Goal: Task Accomplishment & Management: Use online tool/utility

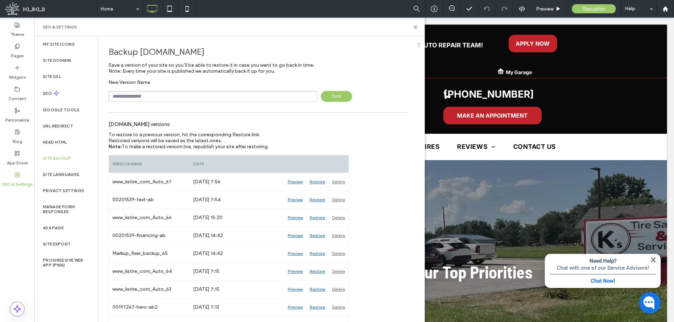
click at [203, 90] on div "New Version Name Save" at bounding box center [258, 90] width 300 height 22
click at [203, 92] on input "text" at bounding box center [212, 96] width 209 height 11
paste input "********"
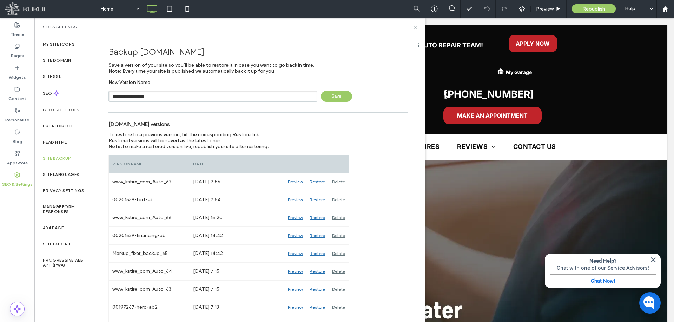
type input "**********"
click at [326, 96] on span "Save" at bounding box center [336, 96] width 31 height 11
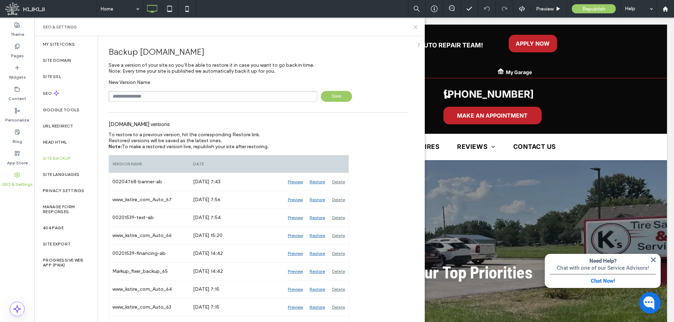
click at [417, 25] on icon at bounding box center [415, 27] width 5 height 5
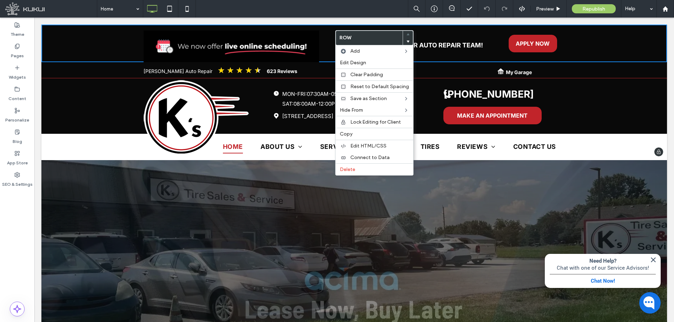
click at [319, 53] on div "Click To Paste Join our Auto Repair Team! Click To Paste APPLY NOW Click To Pas…" at bounding box center [442, 47] width 246 height 31
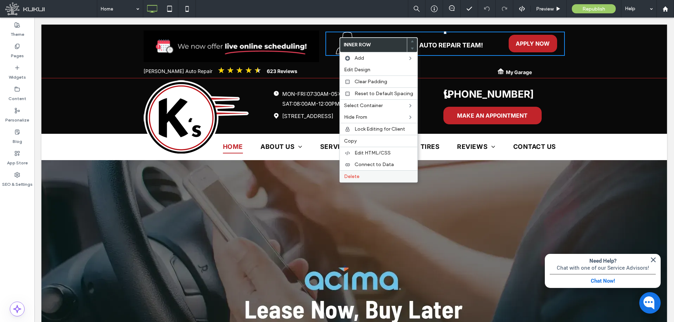
click at [364, 174] on label "Delete" at bounding box center [378, 176] width 69 height 6
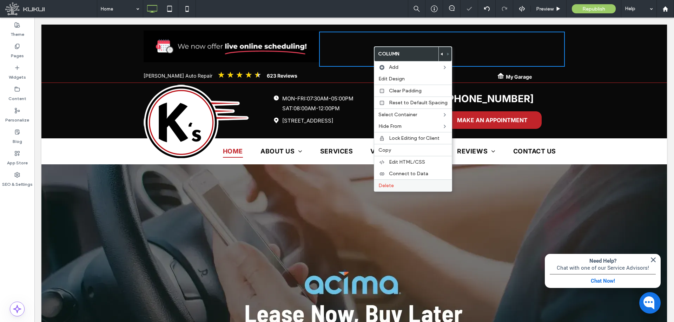
click at [398, 185] on label "Delete" at bounding box center [412, 186] width 69 height 6
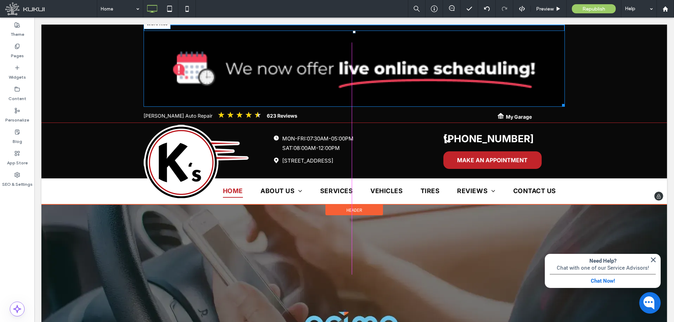
drag, startPoint x: 560, startPoint y: 105, endPoint x: 414, endPoint y: 52, distance: 155.3
click at [560, 101] on div at bounding box center [562, 103] width 5 height 5
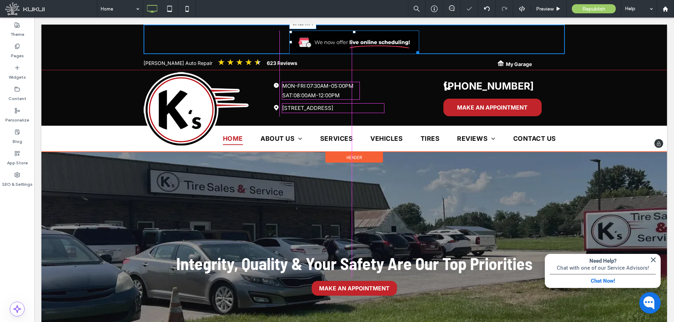
drag, startPoint x: 420, startPoint y: 54, endPoint x: 398, endPoint y: 65, distance: 24.5
click at [419, 54] on div at bounding box center [416, 51] width 5 height 5
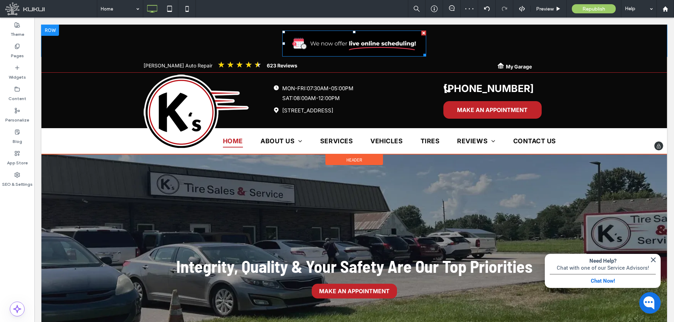
click at [357, 46] on img at bounding box center [354, 44] width 144 height 26
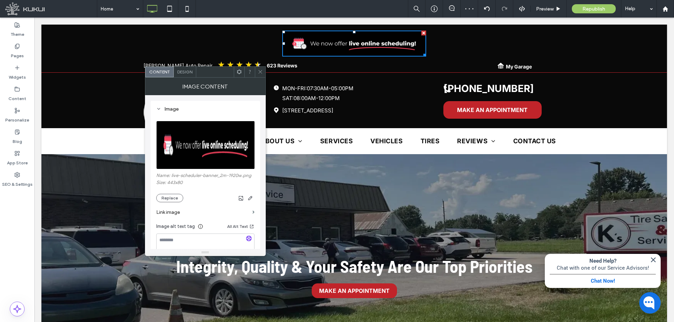
click at [184, 75] on div "Design" at bounding box center [185, 72] width 22 height 11
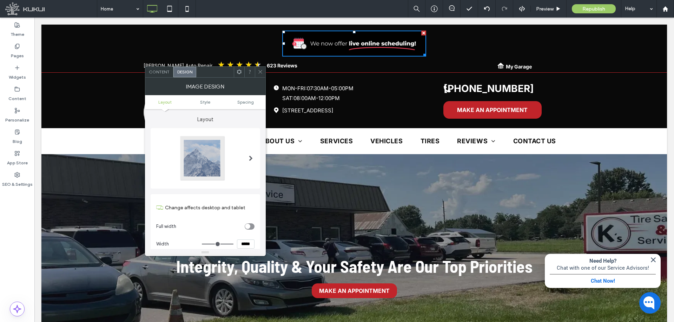
click at [246, 245] on input "*****" at bounding box center [246, 243] width 18 height 9
type input "*****"
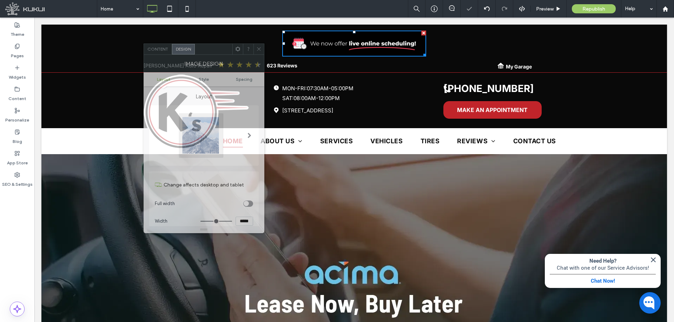
drag, startPoint x: 227, startPoint y: 75, endPoint x: 226, endPoint y: 54, distance: 21.5
click at [226, 50] on div at bounding box center [214, 49] width 38 height 11
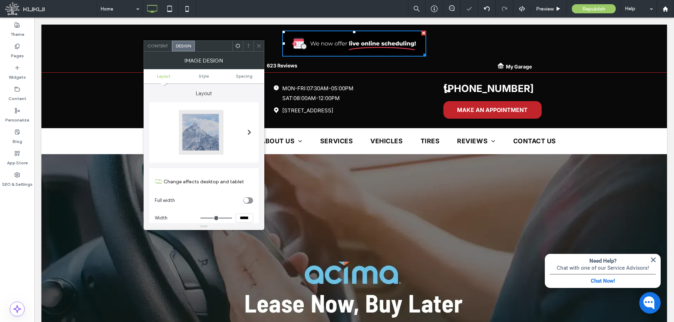
click at [159, 46] on span "Content" at bounding box center [157, 45] width 21 height 5
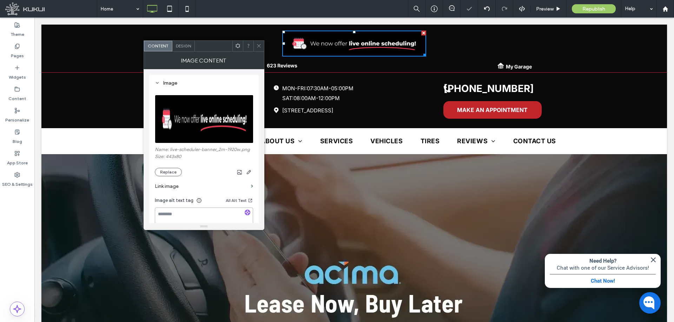
click at [192, 215] on textarea at bounding box center [204, 217] width 98 height 20
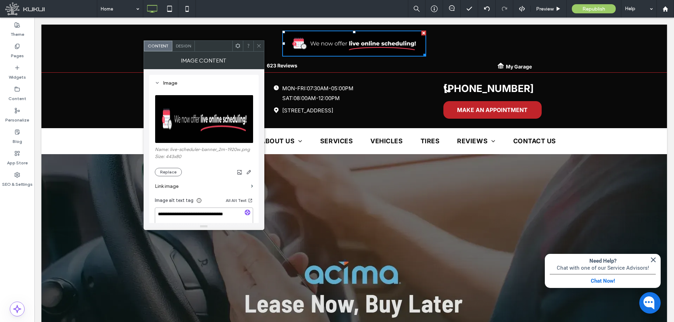
click at [236, 215] on textarea "**********" at bounding box center [204, 217] width 98 height 20
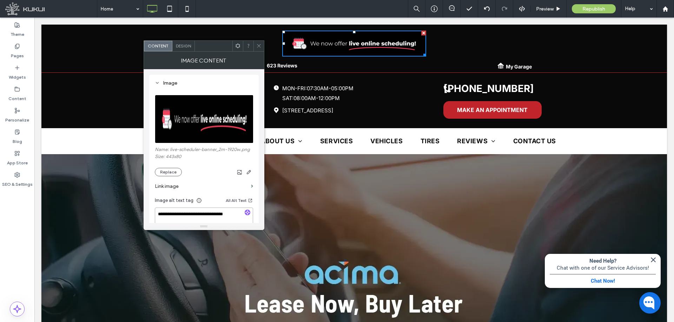
paste textarea "**********"
type textarea "**********"
click at [149, 207] on div "**********" at bounding box center [204, 177] width 110 height 206
click at [149, 202] on div "**********" at bounding box center [204, 177] width 110 height 206
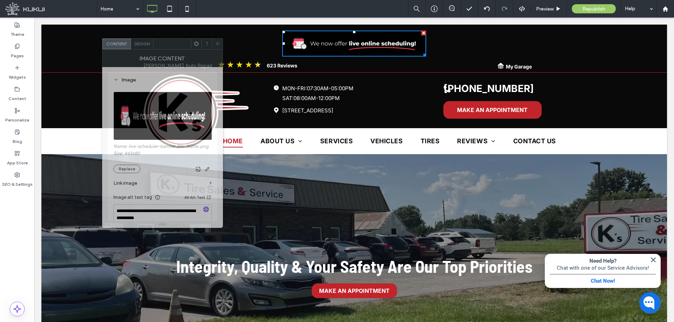
drag, startPoint x: 212, startPoint y: 46, endPoint x: 170, endPoint y: 44, distance: 41.5
click at [170, 44] on div at bounding box center [172, 44] width 38 height 11
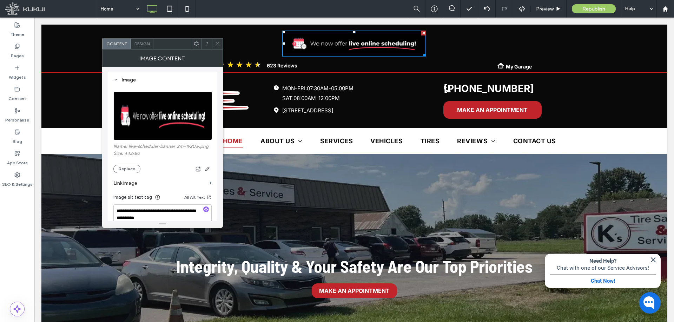
click at [217, 44] on icon at bounding box center [217, 43] width 5 height 5
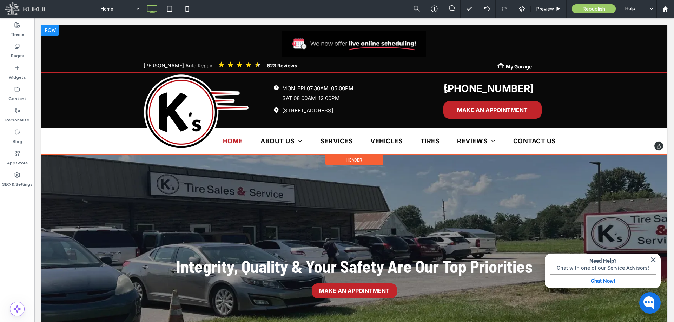
click at [219, 39] on div "Click To Paste" at bounding box center [354, 41] width 421 height 32
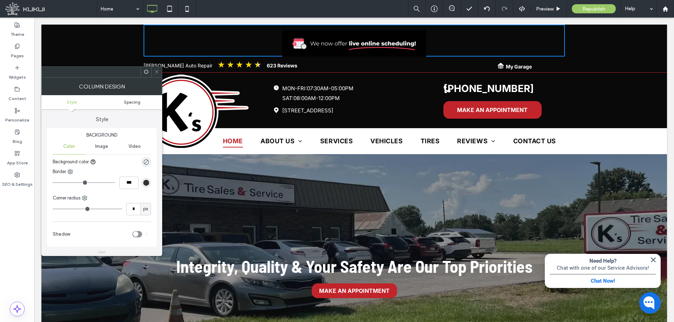
click at [138, 103] on span "Spacing" at bounding box center [132, 101] width 17 height 5
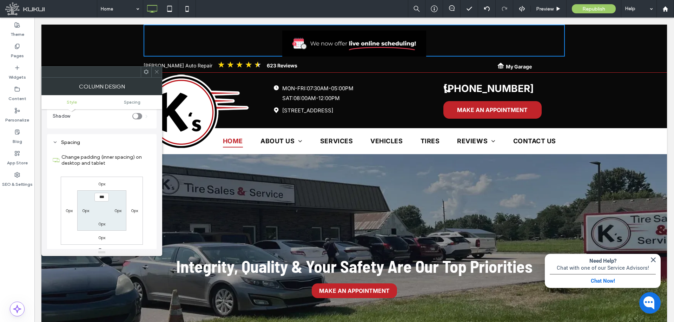
scroll to position [137, 0]
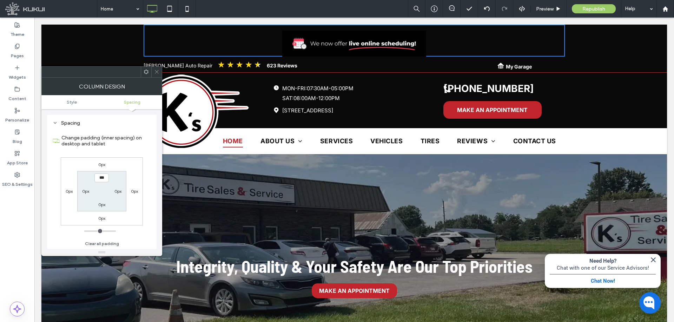
click at [156, 69] on icon at bounding box center [156, 71] width 5 height 5
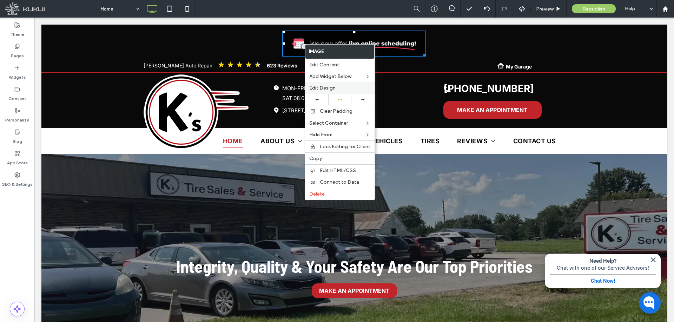
drag, startPoint x: 326, startPoint y: 88, endPoint x: 259, endPoint y: 75, distance: 68.3
click at [326, 88] on span "Edit Design" at bounding box center [322, 88] width 26 height 6
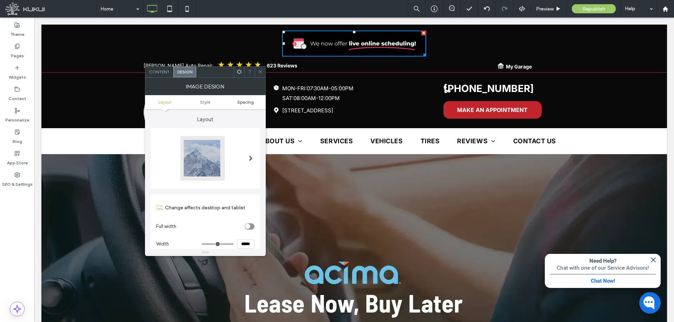
click at [243, 103] on span "Spacing" at bounding box center [245, 101] width 17 height 5
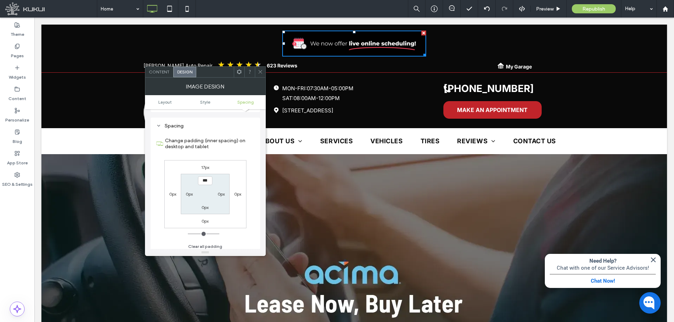
scroll to position [331, 0]
click at [205, 166] on label "17px" at bounding box center [205, 164] width 8 height 5
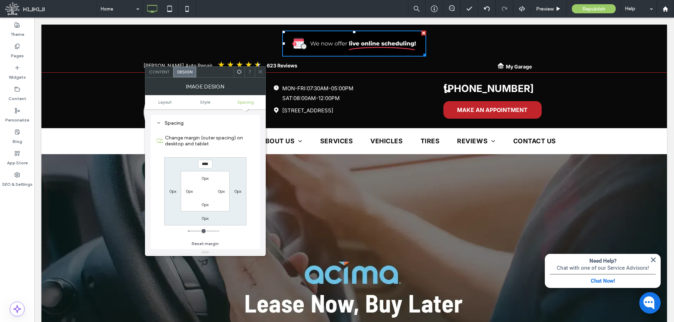
type input "*"
type input "***"
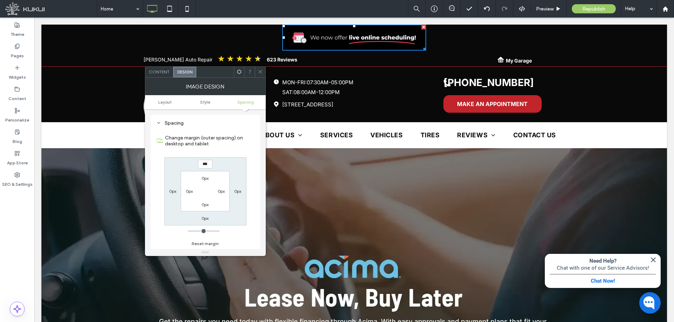
drag, startPoint x: 191, startPoint y: 231, endPoint x: 168, endPoint y: 185, distance: 52.1
type input "*"
click at [188, 231] on input "range" at bounding box center [204, 231] width 32 height 1
click at [262, 71] on icon at bounding box center [260, 71] width 5 height 5
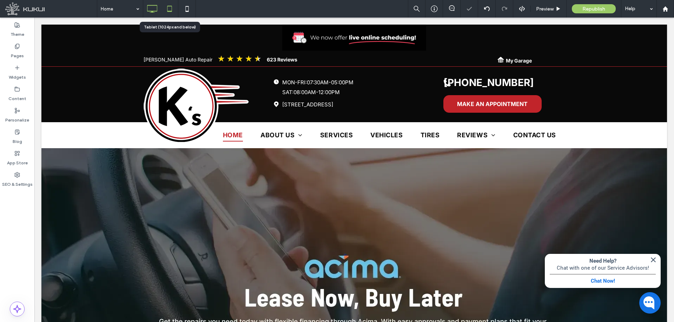
click at [167, 5] on icon at bounding box center [170, 9] width 14 height 14
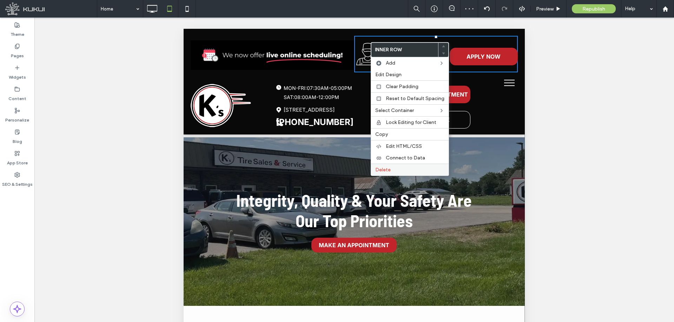
click at [394, 167] on label "Delete" at bounding box center [409, 170] width 69 height 6
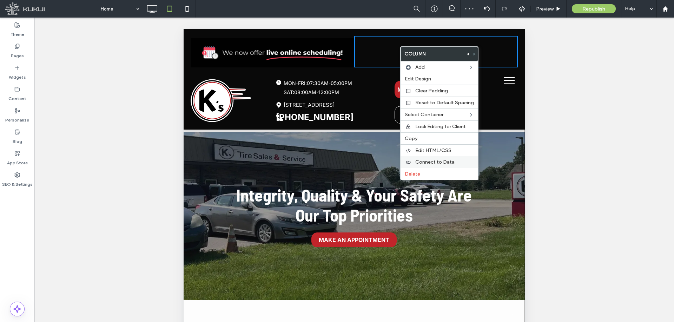
drag, startPoint x: 421, startPoint y: 173, endPoint x: 416, endPoint y: 166, distance: 8.8
click at [422, 173] on label "Delete" at bounding box center [439, 174] width 69 height 6
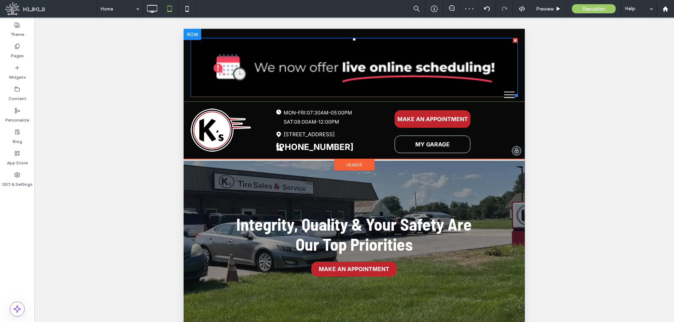
click at [467, 79] on img at bounding box center [354, 67] width 327 height 59
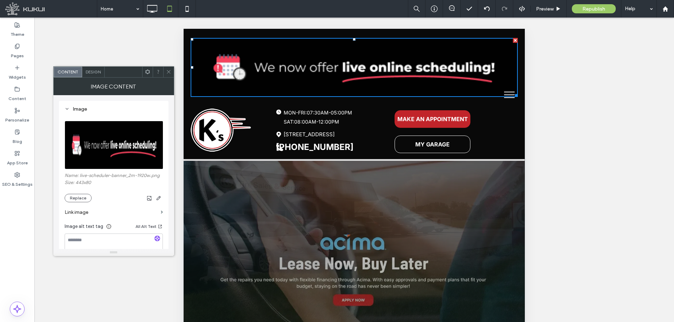
click at [169, 69] on span at bounding box center [168, 72] width 5 height 11
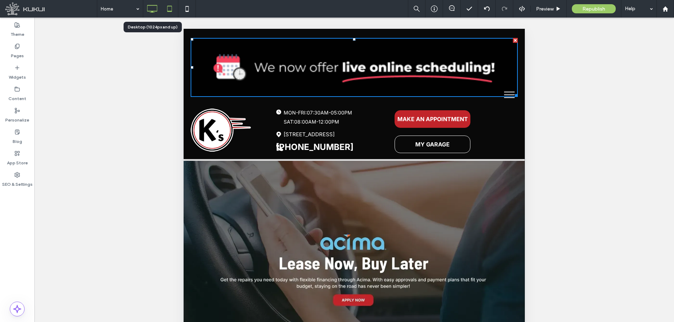
drag, startPoint x: 152, startPoint y: 10, endPoint x: 99, endPoint y: 44, distance: 62.7
click at [152, 10] on icon at bounding box center [152, 9] width 14 height 14
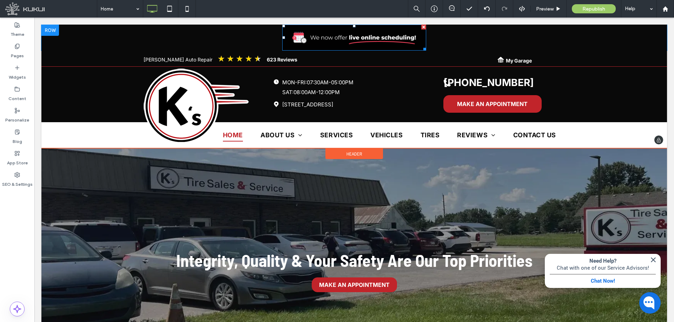
click at [311, 44] on img at bounding box center [354, 38] width 144 height 26
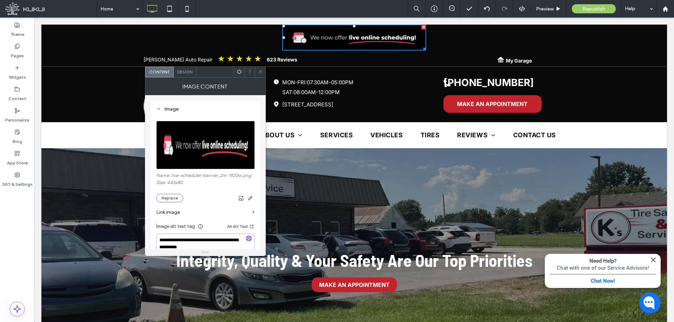
click at [200, 237] on textarea "**********" at bounding box center [205, 243] width 98 height 20
drag, startPoint x: 187, startPoint y: 29, endPoint x: 254, endPoint y: 67, distance: 76.4
click at [260, 68] on span at bounding box center [260, 72] width 5 height 11
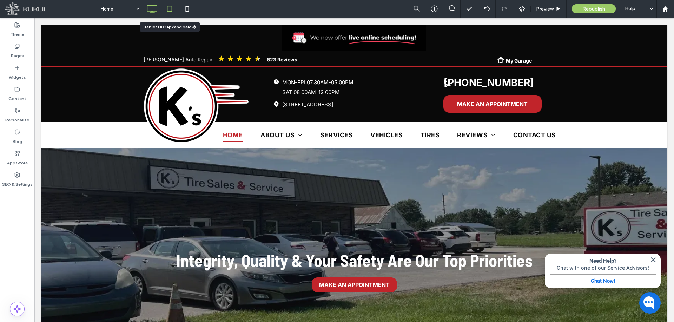
click at [170, 14] on icon at bounding box center [170, 9] width 14 height 14
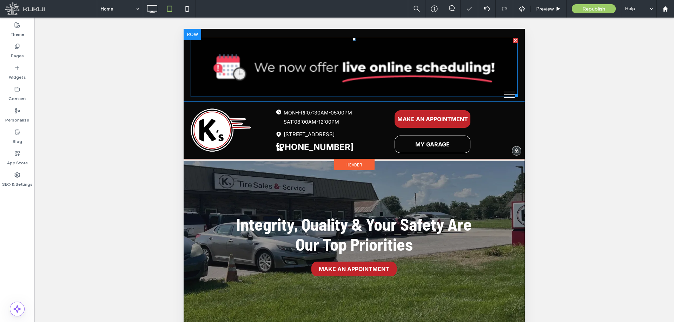
click at [340, 65] on img at bounding box center [354, 67] width 327 height 59
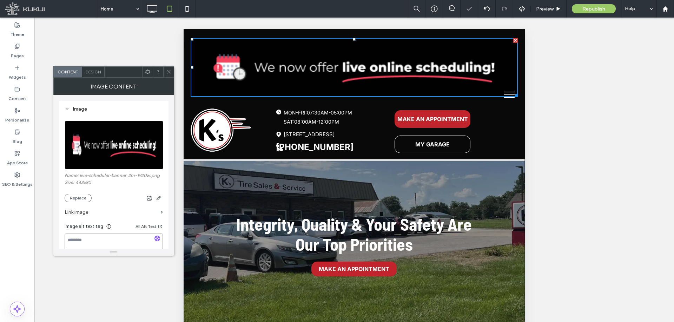
drag, startPoint x: 110, startPoint y: 242, endPoint x: 116, endPoint y: 235, distance: 9.0
click at [110, 242] on textarea at bounding box center [114, 243] width 98 height 20
paste textarea "**********"
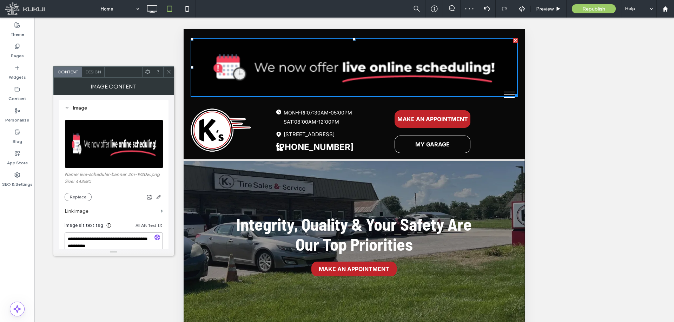
type textarea "**********"
click at [120, 217] on label "Link image" at bounding box center [111, 211] width 93 height 13
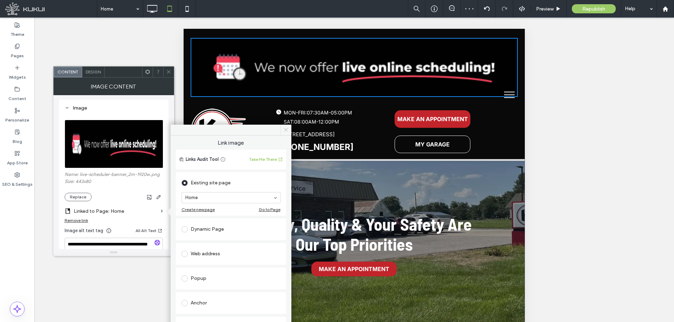
click at [286, 131] on span at bounding box center [286, 130] width 11 height 11
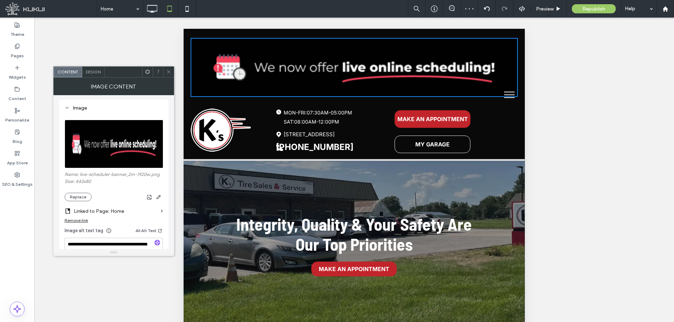
click at [75, 219] on div "Remove link" at bounding box center [77, 220] width 24 height 5
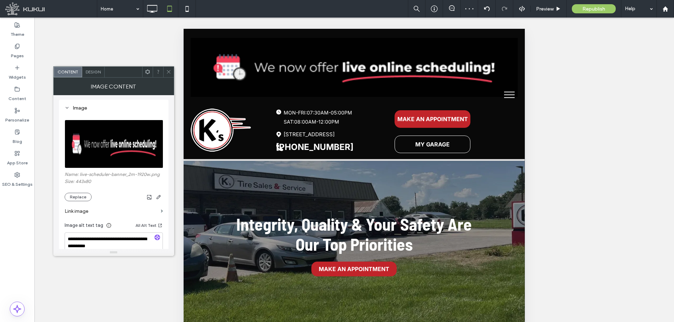
click at [57, 207] on div "**********" at bounding box center [113, 172] width 121 height 154
click at [98, 65] on div at bounding box center [354, 179] width 640 height 322
click at [96, 69] on div "Design" at bounding box center [93, 72] width 22 height 11
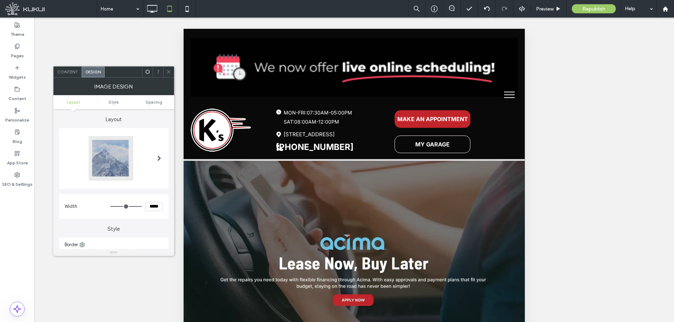
drag, startPoint x: 156, startPoint y: 207, endPoint x: 134, endPoint y: 187, distance: 29.6
click at [134, 204] on div "*****" at bounding box center [136, 206] width 53 height 9
type input "*****"
type input "***"
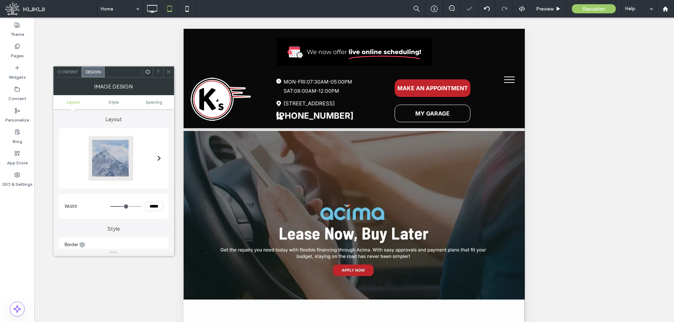
click at [170, 68] on span at bounding box center [168, 72] width 5 height 11
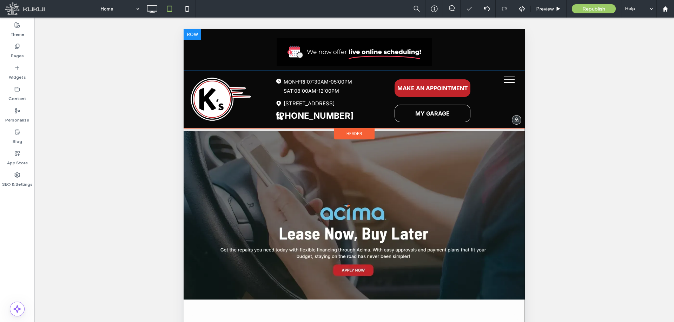
click at [248, 37] on div "Click To Paste" at bounding box center [354, 47] width 327 height 37
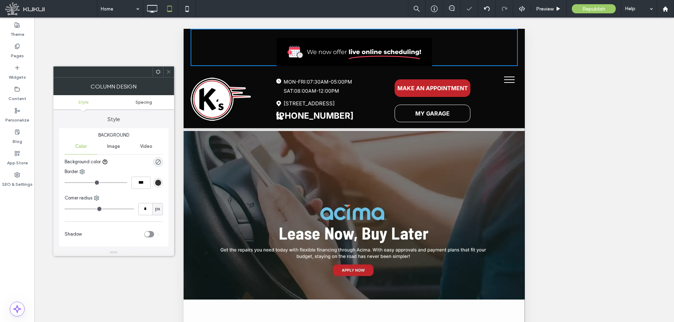
click at [142, 103] on span "Spacing" at bounding box center [144, 101] width 17 height 5
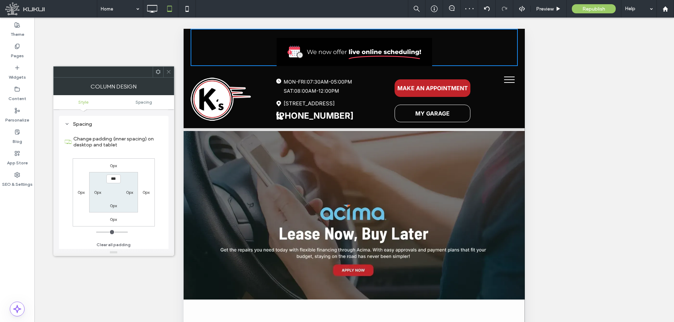
scroll to position [137, 0]
click at [169, 72] on icon at bounding box center [168, 71] width 5 height 5
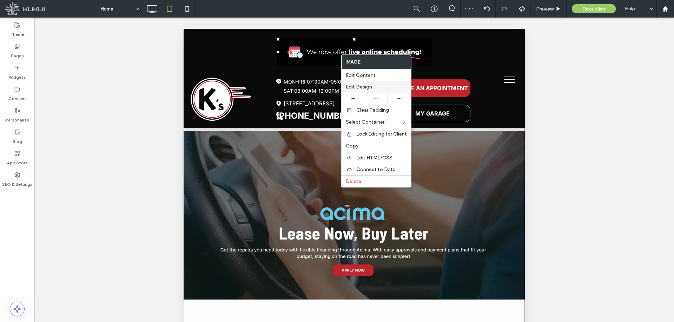
click at [356, 87] on span "Edit Design" at bounding box center [359, 87] width 26 height 6
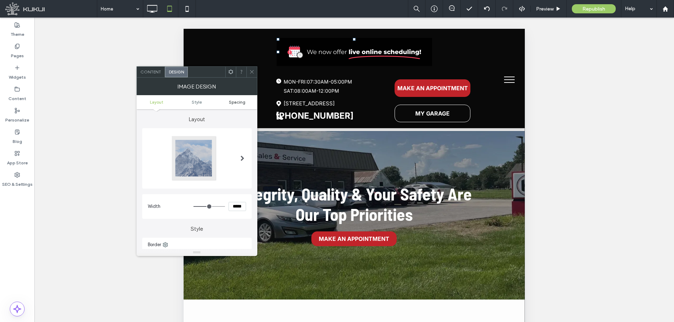
click at [238, 101] on span "Spacing" at bounding box center [237, 101] width 17 height 5
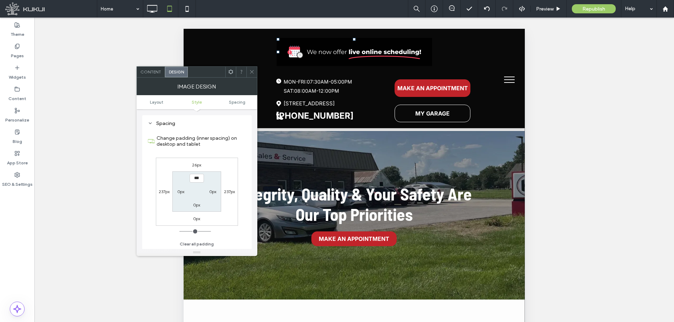
scroll to position [220, 0]
click at [196, 163] on label "26px" at bounding box center [196, 164] width 9 height 5
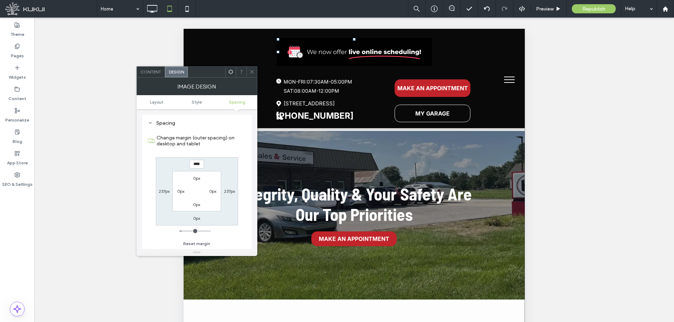
type input "**"
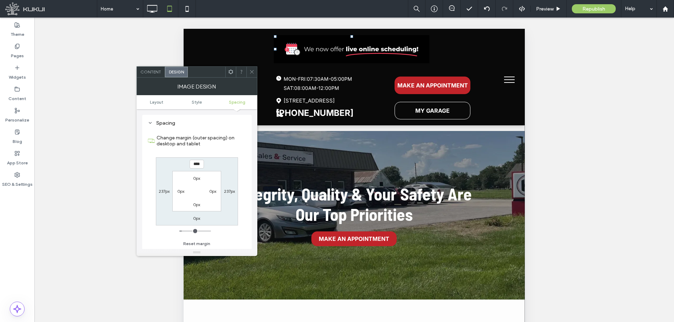
type input "****"
type input "*"
type input "***"
drag, startPoint x: 156, startPoint y: 229, endPoint x: 169, endPoint y: 167, distance: 62.9
type input "*"
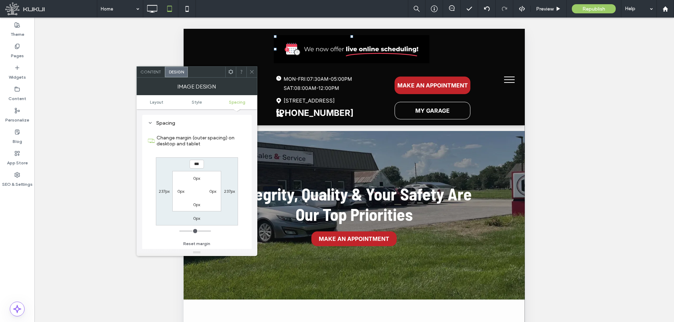
click at [179, 231] on input "range" at bounding box center [195, 231] width 32 height 1
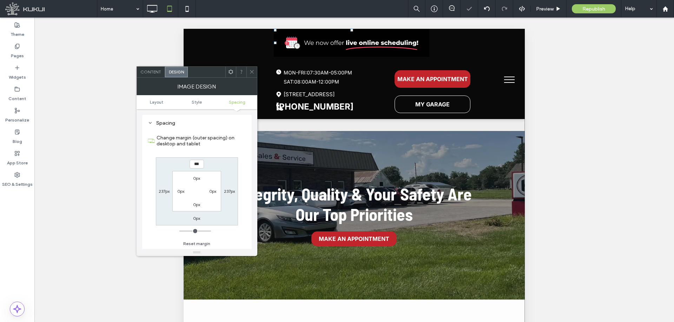
click at [257, 71] on div at bounding box center [251, 72] width 11 height 11
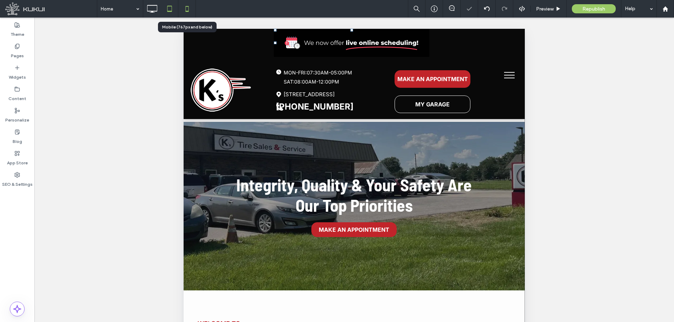
click at [189, 11] on use at bounding box center [186, 9] width 3 height 6
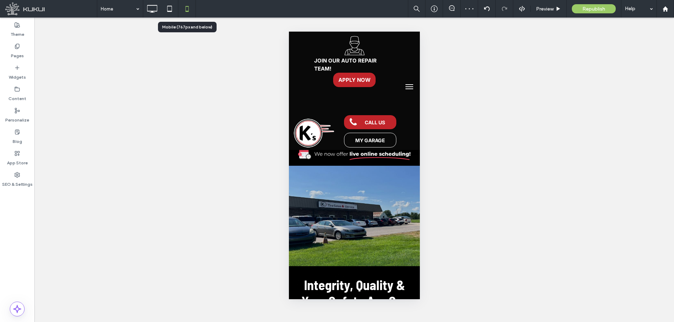
scroll to position [0, 0]
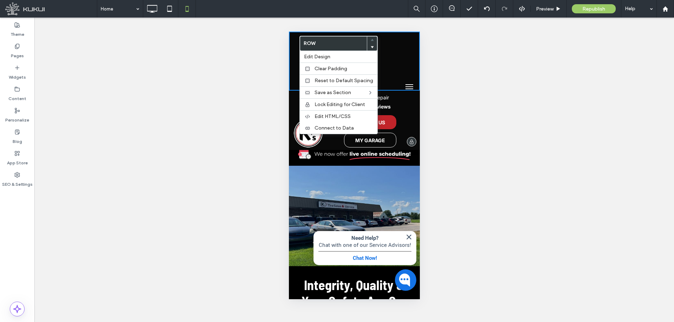
click at [296, 41] on div at bounding box center [354, 49] width 120 height 21
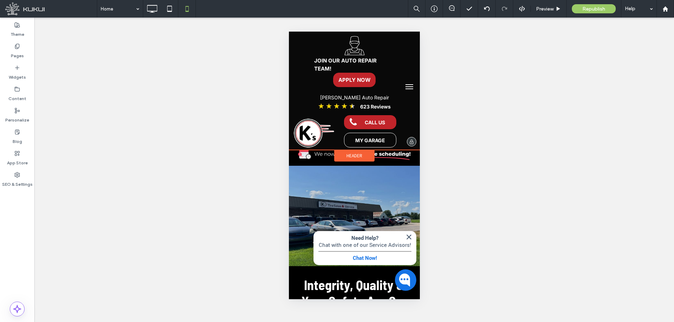
click at [356, 153] on span "Header" at bounding box center [354, 156] width 16 height 6
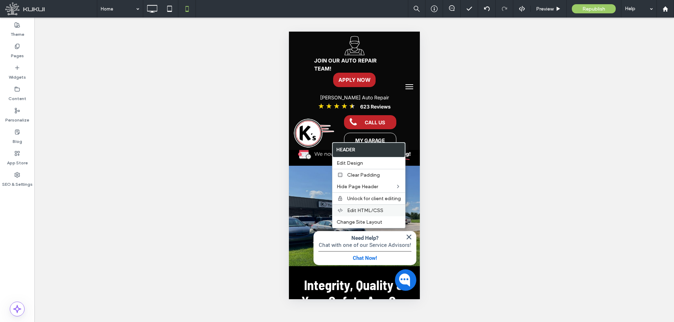
click at [368, 211] on span "Edit HTML/CSS" at bounding box center [365, 210] width 36 height 6
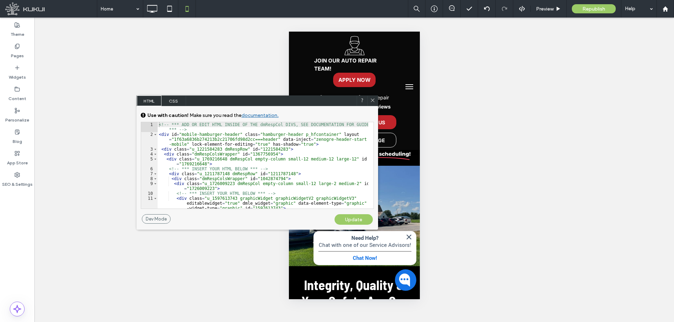
drag, startPoint x: 296, startPoint y: 152, endPoint x: 260, endPoint y: 102, distance: 62.4
click at [260, 102] on div "HTML CSS" at bounding box center [258, 100] width 242 height 11
click at [169, 148] on div "<!-- *** ADD OR EDIT HTML INSIDE OF THE dmRespCol DIVS, SEE DOCUMENTATION FOR G…" at bounding box center [263, 177] width 211 height 111
click at [156, 148] on span at bounding box center [155, 148] width 4 height 5
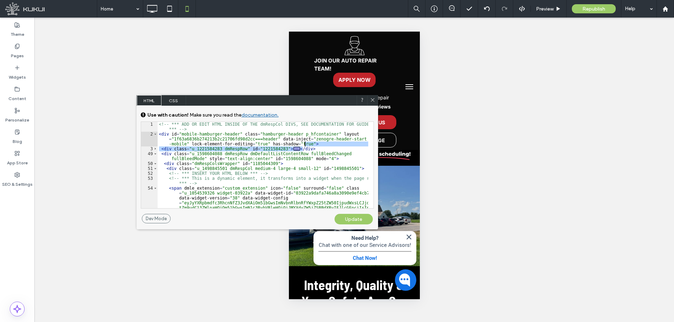
click at [312, 146] on div "<!-- *** ADD OR EDIT HTML INSIDE OF THE dmRespCol DIVS, SEE DOCUMENTATION FOR G…" at bounding box center [263, 207] width 211 height 170
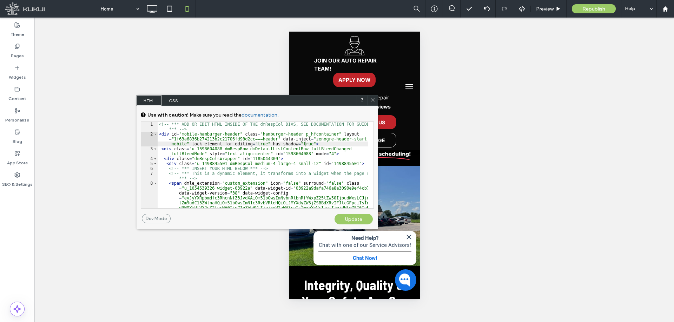
click at [348, 217] on div "Update" at bounding box center [354, 219] width 38 height 11
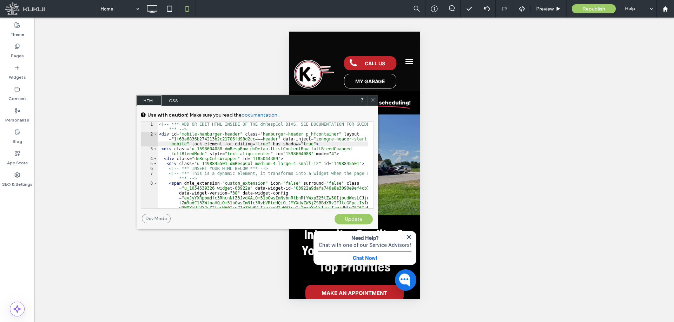
click at [370, 99] on icon at bounding box center [372, 99] width 5 height 5
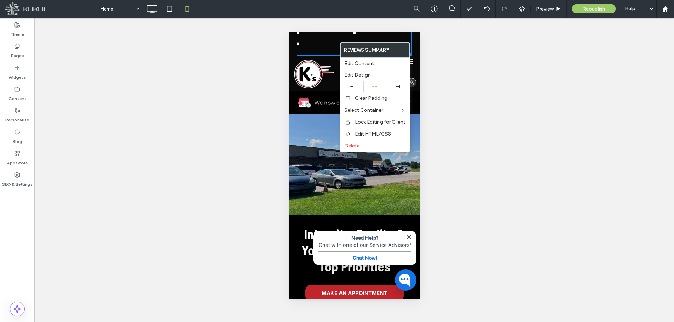
click at [328, 40] on div "★ ★ ★ ★ ★ Review" at bounding box center [354, 44] width 116 height 25
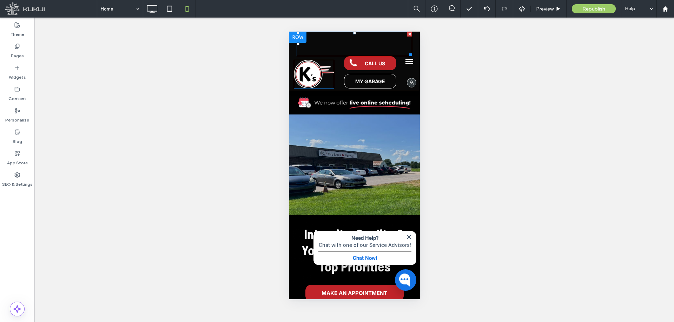
click at [322, 43] on span at bounding box center [354, 44] width 116 height 25
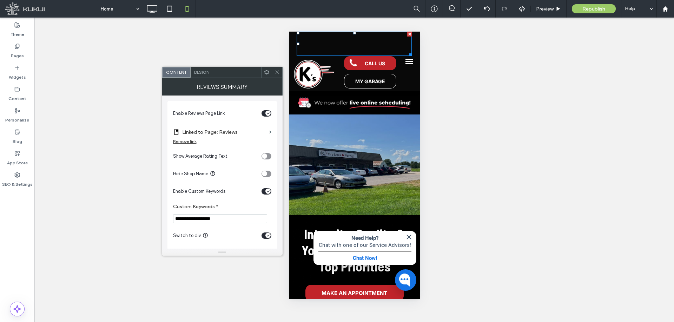
click at [276, 74] on icon at bounding box center [277, 72] width 5 height 5
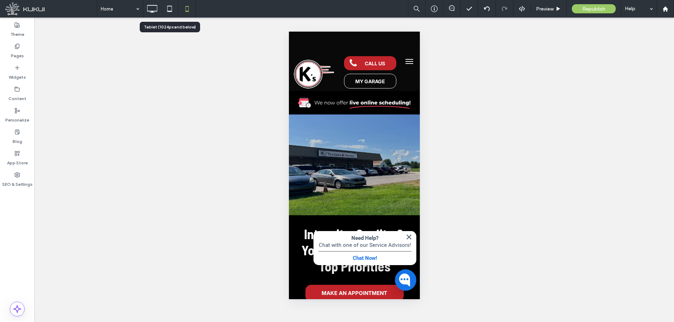
click at [172, 10] on use at bounding box center [169, 9] width 5 height 6
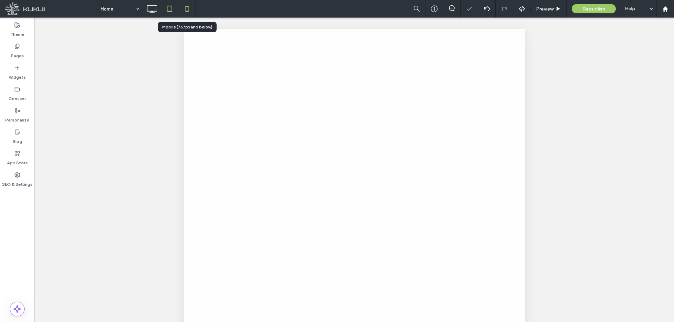
click at [188, 8] on icon at bounding box center [187, 9] width 14 height 14
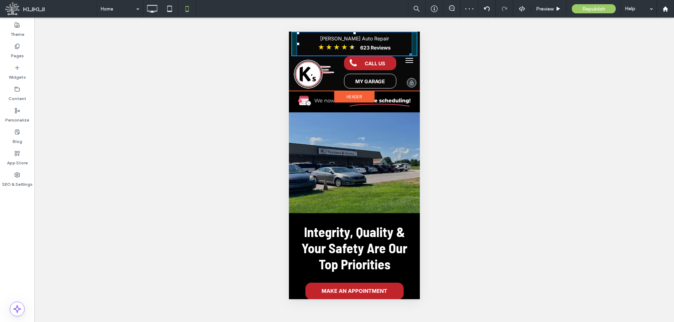
drag, startPoint x: 403, startPoint y: 52, endPoint x: 692, endPoint y: 82, distance: 290.4
click at [407, 51] on div at bounding box center [409, 53] width 5 height 5
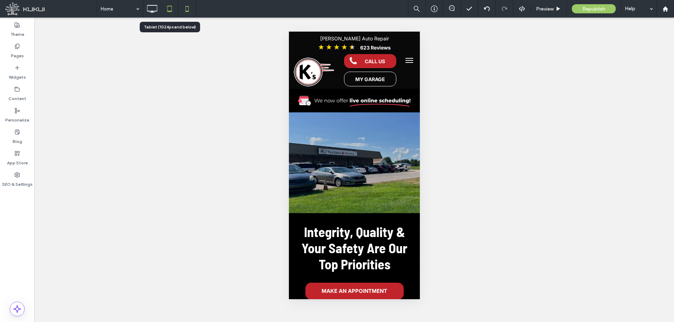
click at [172, 7] on icon at bounding box center [170, 9] width 14 height 14
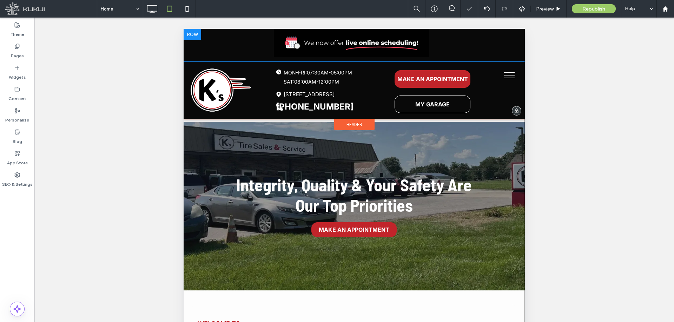
click at [449, 44] on div "Click To Paste" at bounding box center [354, 43] width 327 height 28
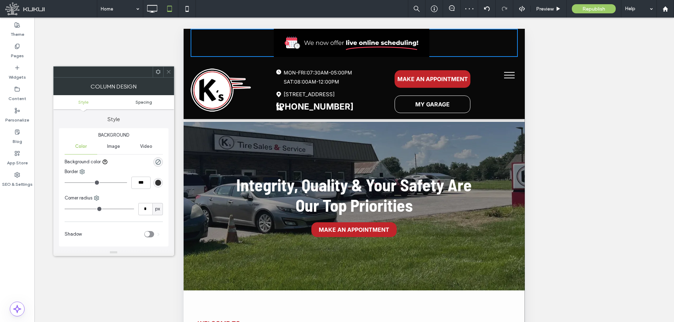
click at [157, 100] on link "Spacing" at bounding box center [144, 101] width 60 height 5
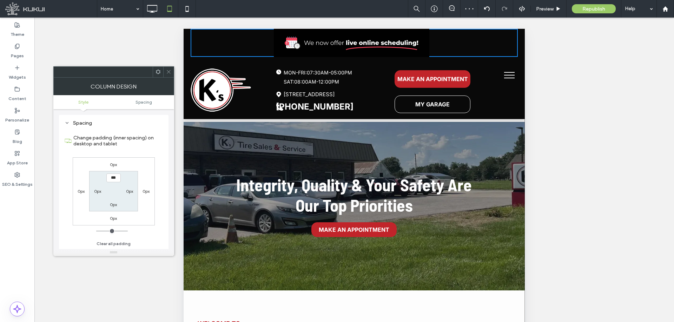
scroll to position [137, 0]
click at [172, 71] on div at bounding box center [168, 72] width 11 height 11
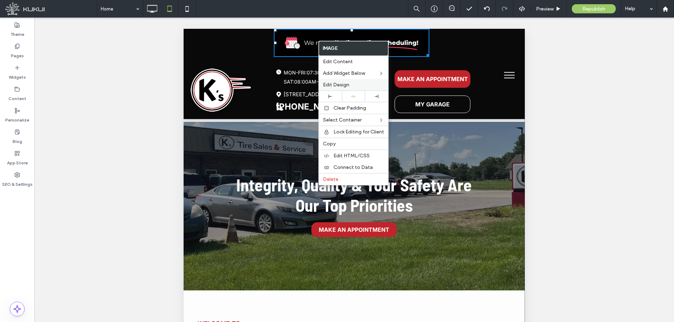
drag, startPoint x: 341, startPoint y: 85, endPoint x: 131, endPoint y: 64, distance: 211.0
click at [341, 85] on span "Edit Design" at bounding box center [336, 85] width 26 height 6
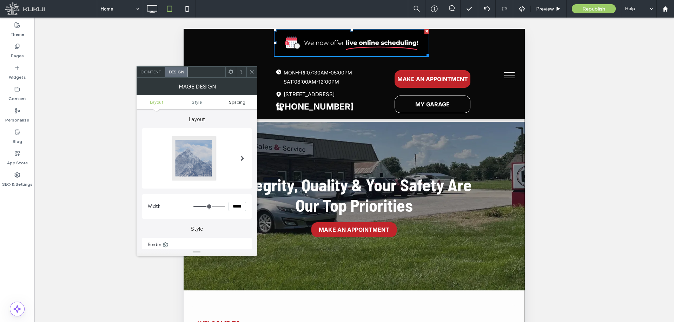
click at [235, 100] on span "Spacing" at bounding box center [237, 101] width 17 height 5
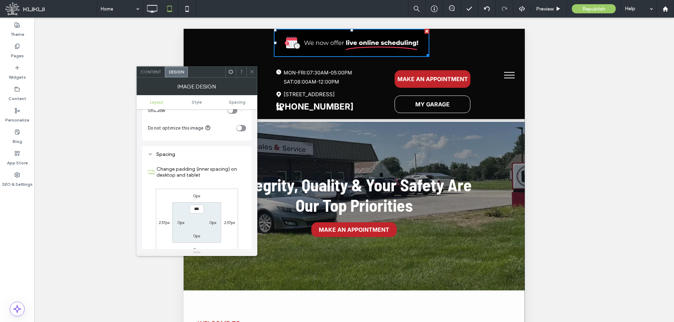
scroll to position [220, 0]
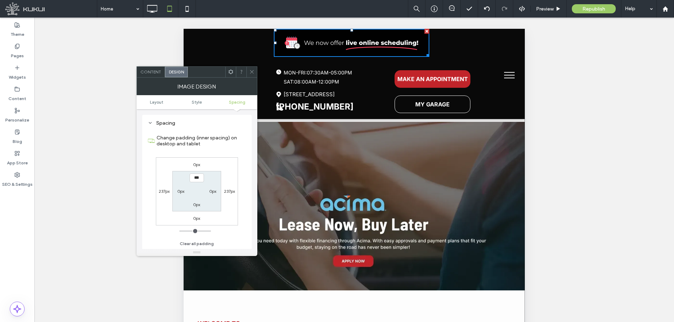
click at [252, 69] on span at bounding box center [251, 72] width 5 height 11
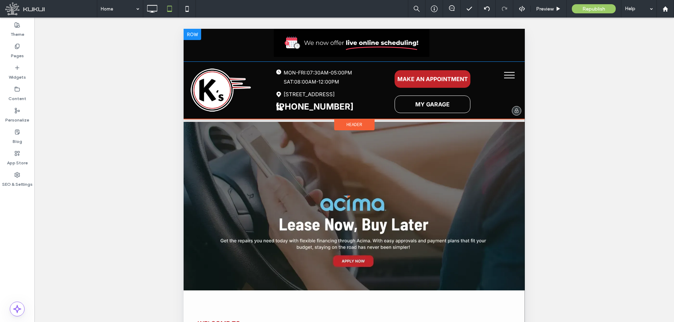
click at [266, 54] on div "Click To Paste" at bounding box center [354, 43] width 327 height 28
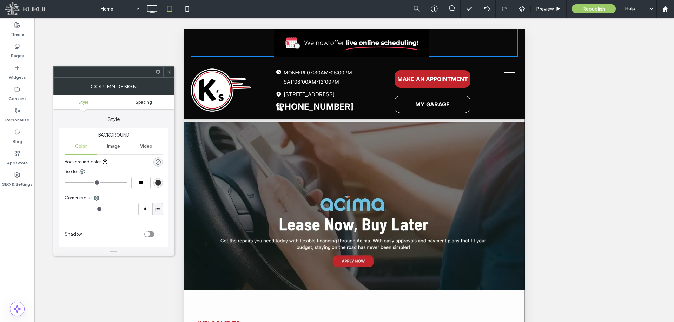
click at [152, 100] on link "Spacing" at bounding box center [144, 101] width 60 height 5
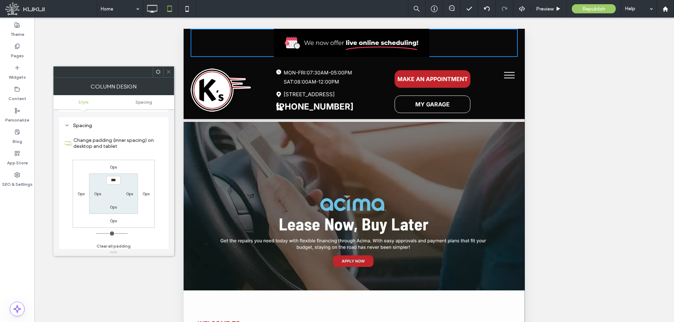
scroll to position [137, 0]
click at [168, 72] on icon at bounding box center [168, 71] width 5 height 5
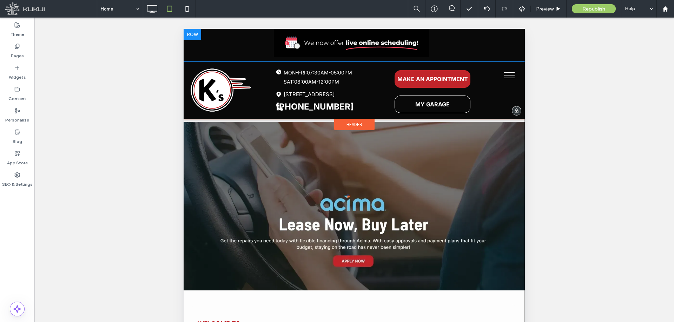
click at [186, 47] on div "Click To Paste" at bounding box center [354, 45] width 341 height 33
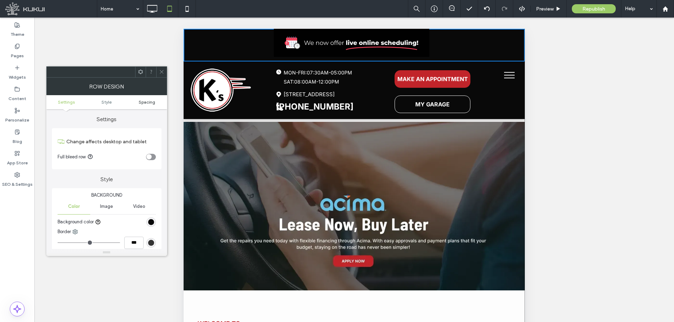
click at [157, 104] on link "Spacing" at bounding box center [147, 101] width 40 height 5
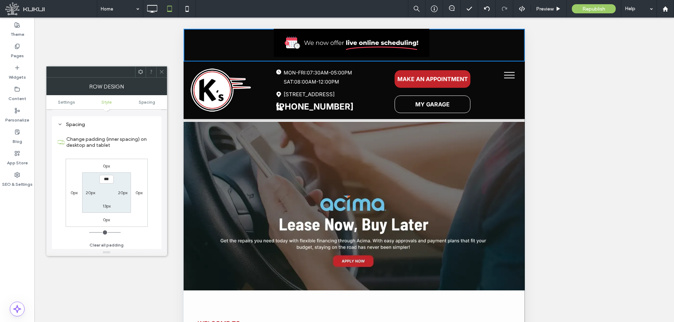
scroll to position [171, 0]
drag, startPoint x: 107, startPoint y: 203, endPoint x: 102, endPoint y: 217, distance: 15.2
click at [107, 203] on label "13px" at bounding box center [107, 204] width 8 height 5
type input "*"
type input "***"
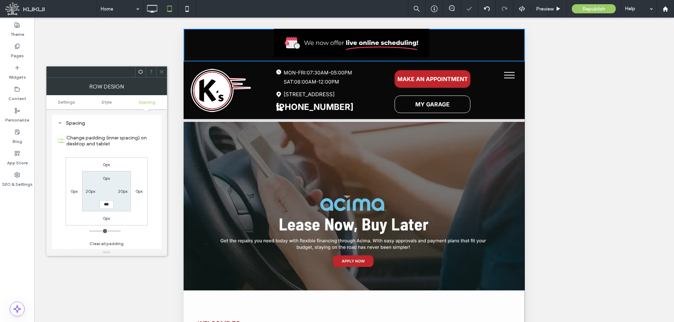
drag, startPoint x: 88, startPoint y: 230, endPoint x: 47, endPoint y: 233, distance: 41.2
type input "*"
click at [89, 231] on input "range" at bounding box center [105, 231] width 32 height 1
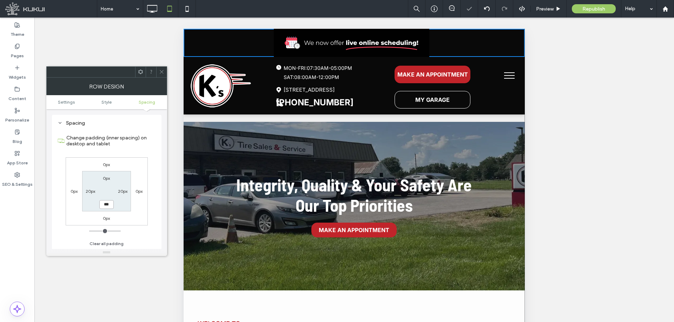
click at [102, 202] on input "***" at bounding box center [106, 204] width 14 height 9
type input "***"
type input "*"
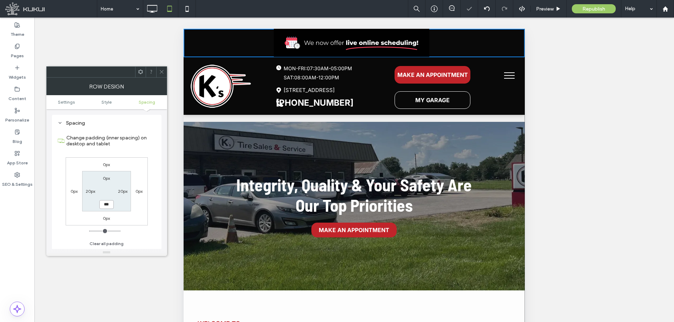
type input "***"
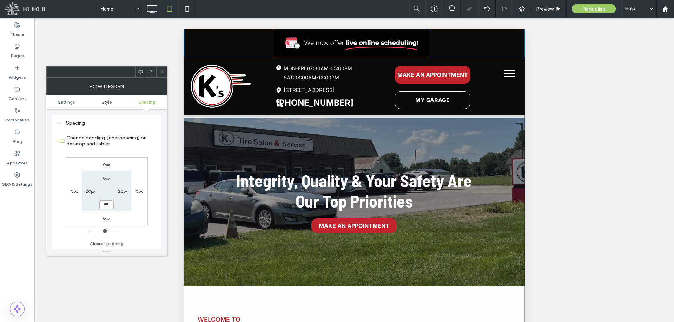
type input "*"
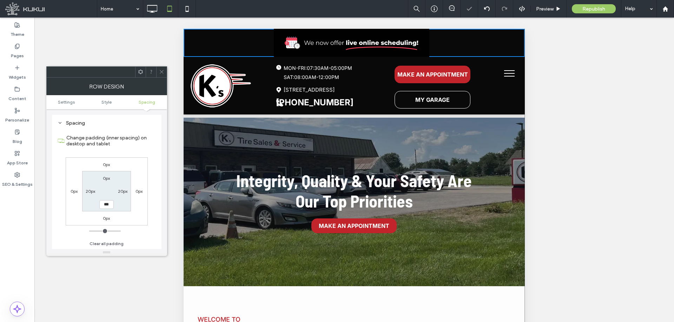
click at [91, 231] on input "range" at bounding box center [105, 231] width 32 height 1
click at [159, 71] on icon at bounding box center [161, 71] width 5 height 5
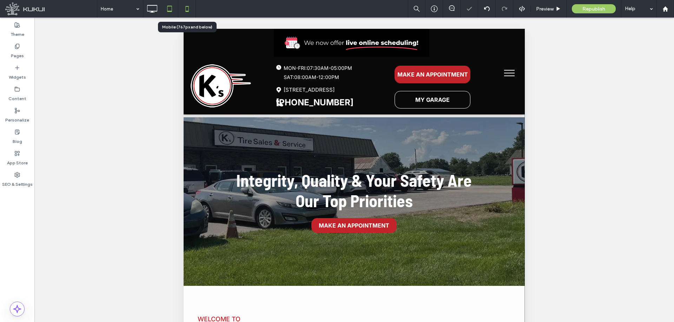
click at [184, 10] on icon at bounding box center [187, 9] width 14 height 14
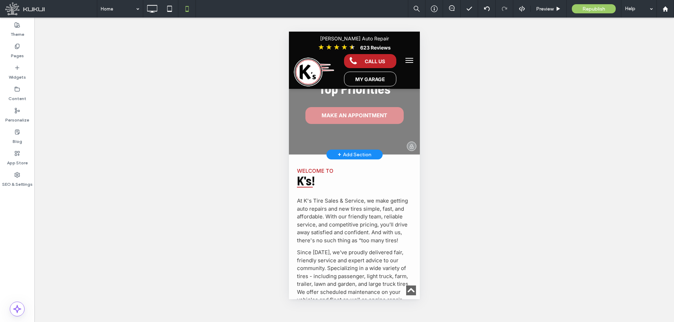
scroll to position [0, 0]
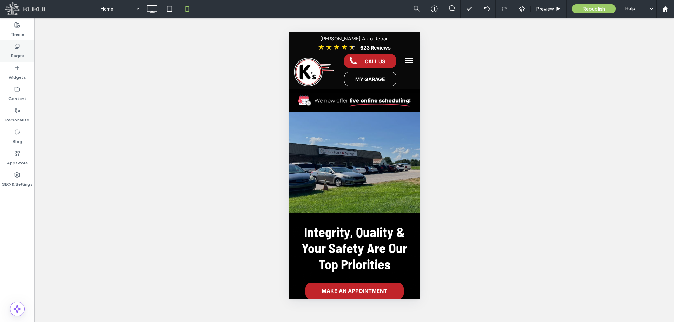
click at [22, 54] on label "Pages" at bounding box center [17, 54] width 13 height 10
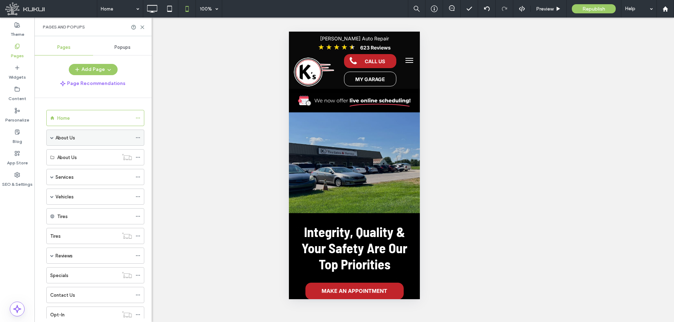
click at [85, 140] on div "About Us" at bounding box center [93, 137] width 77 height 7
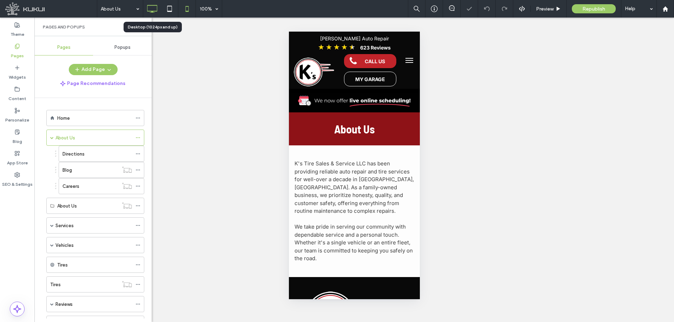
click at [147, 4] on icon at bounding box center [152, 9] width 14 height 14
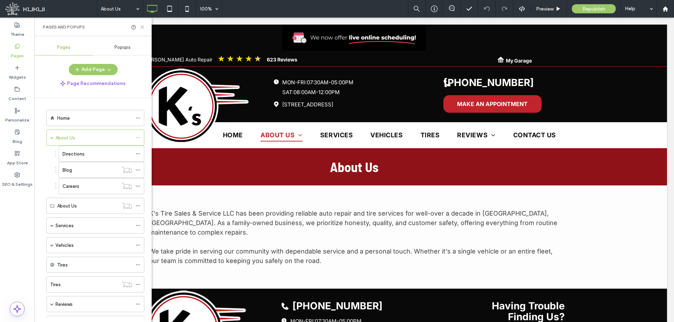
drag, startPoint x: 142, startPoint y: 26, endPoint x: 130, endPoint y: 9, distance: 21.4
click at [142, 26] on icon at bounding box center [142, 27] width 5 height 5
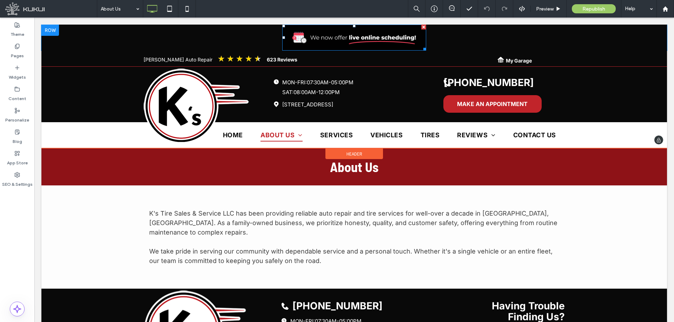
click at [373, 33] on img at bounding box center [354, 38] width 144 height 26
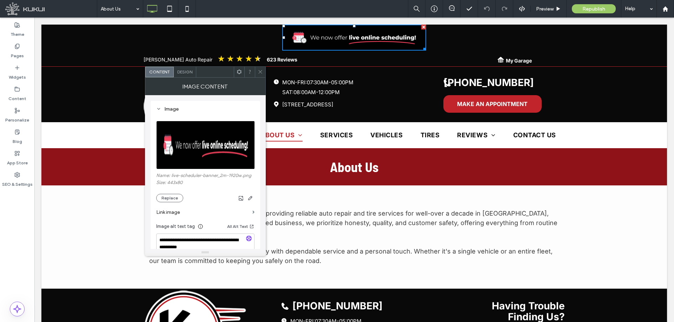
click at [182, 68] on div "Design" at bounding box center [185, 72] width 22 height 11
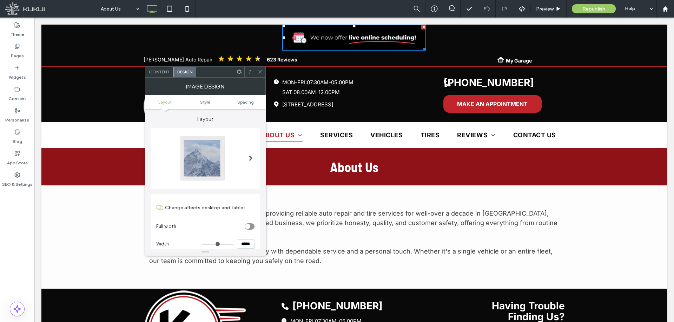
scroll to position [35, 0]
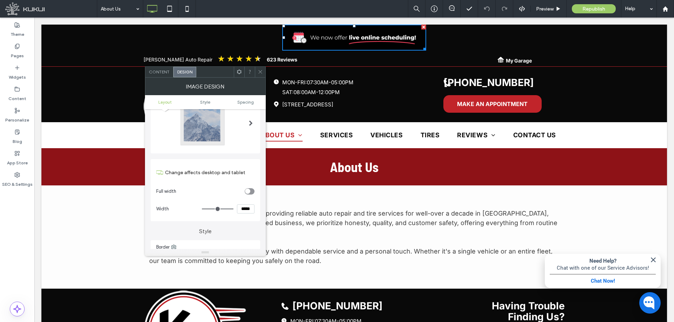
drag, startPoint x: 245, startPoint y: 210, endPoint x: 241, endPoint y: 210, distance: 4.2
click at [241, 210] on input "*****" at bounding box center [246, 208] width 18 height 9
type input "*****"
click at [259, 71] on icon at bounding box center [260, 71] width 5 height 5
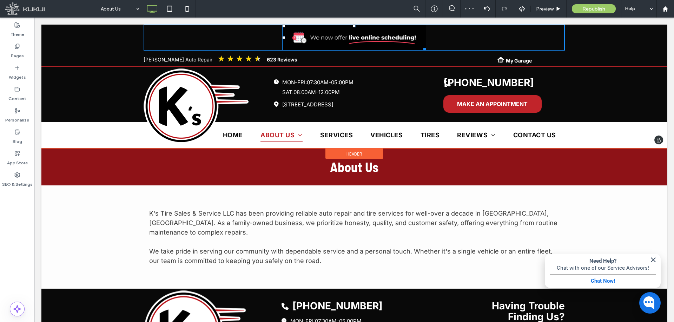
drag, startPoint x: 421, startPoint y: 46, endPoint x: 437, endPoint y: 52, distance: 17.5
click at [426, 51] on div at bounding box center [423, 47] width 5 height 5
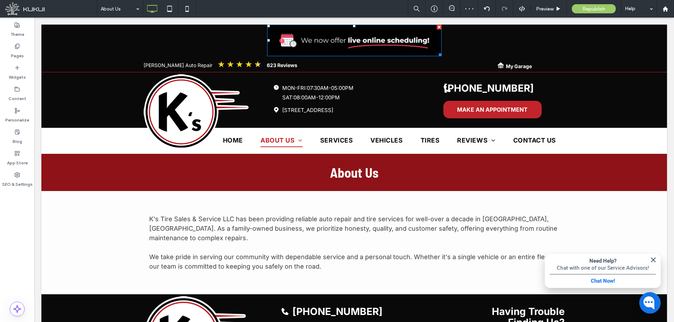
click at [403, 42] on img at bounding box center [354, 41] width 174 height 32
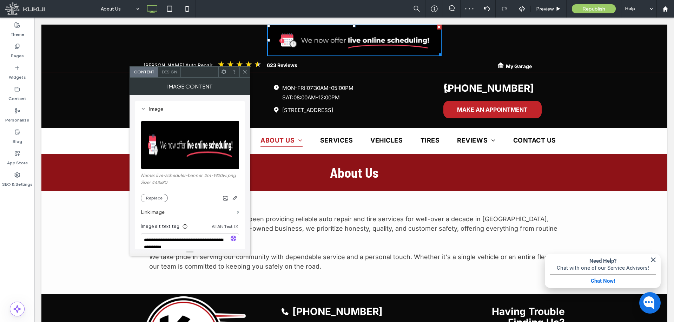
click at [170, 72] on span "Design" at bounding box center [169, 71] width 15 height 5
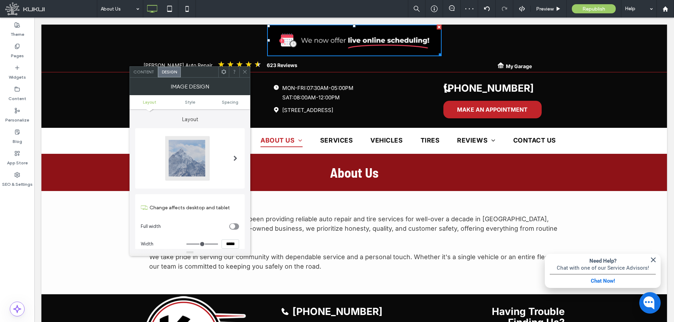
click at [229, 242] on input "*****" at bounding box center [231, 243] width 18 height 9
type input "*****"
type input "***"
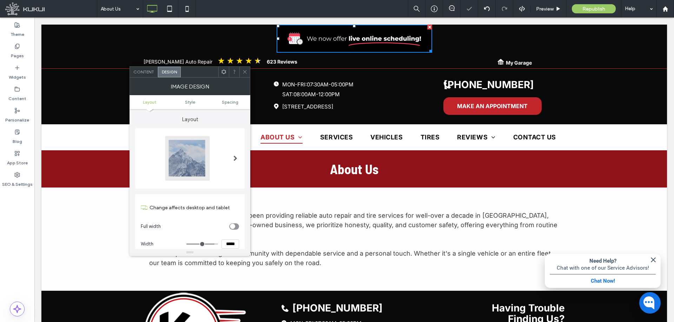
click at [212, 244] on input "range" at bounding box center [202, 244] width 32 height 1
drag, startPoint x: 246, startPoint y: 72, endPoint x: 242, endPoint y: 70, distance: 4.9
click at [246, 72] on icon at bounding box center [244, 71] width 5 height 5
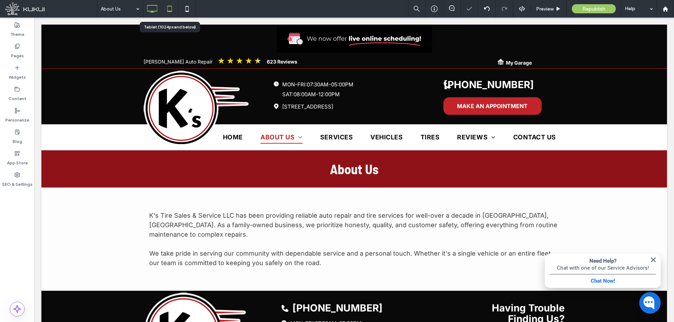
click at [172, 9] on icon at bounding box center [170, 9] width 14 height 14
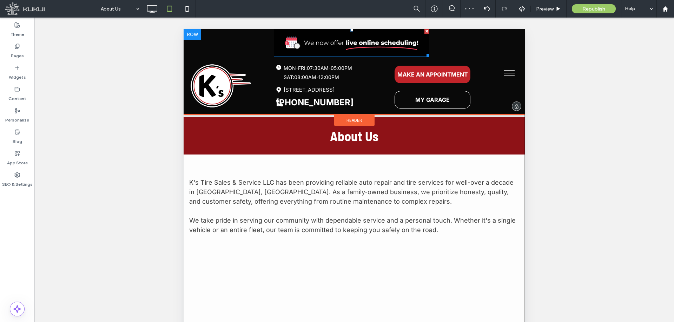
click at [324, 43] on img at bounding box center [352, 43] width 156 height 28
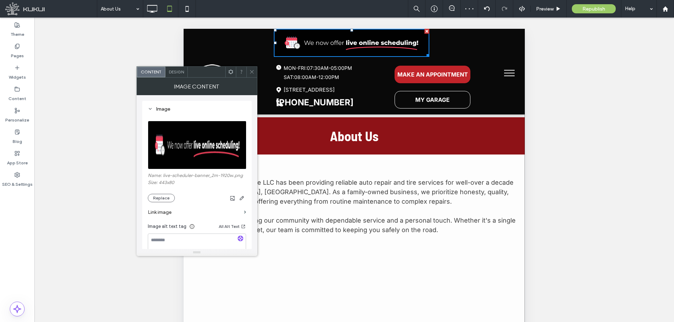
click at [185, 73] on div "Design" at bounding box center [176, 72] width 22 height 11
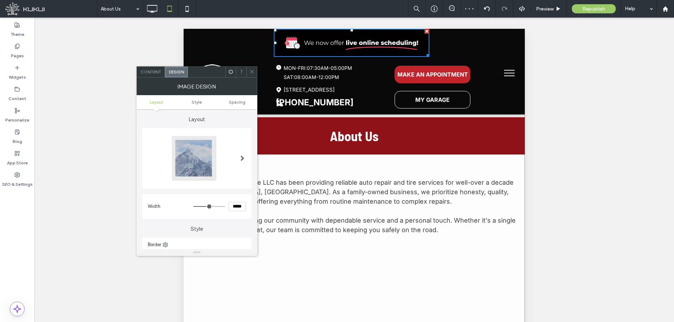
click at [252, 70] on icon at bounding box center [251, 71] width 5 height 5
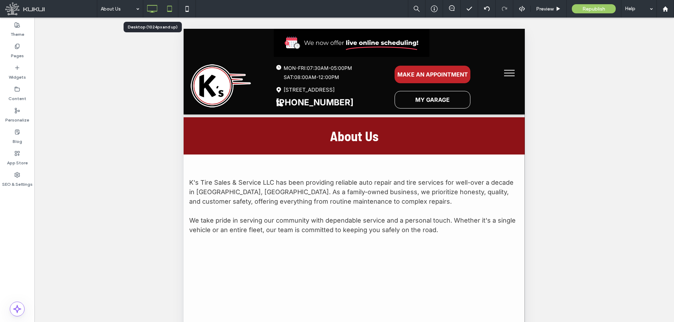
click at [156, 2] on icon at bounding box center [152, 9] width 14 height 14
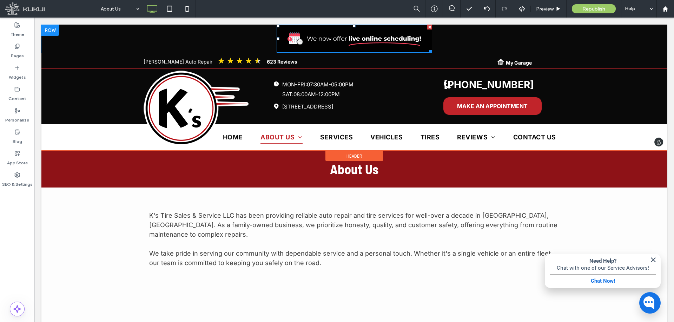
click at [304, 37] on img at bounding box center [355, 39] width 156 height 28
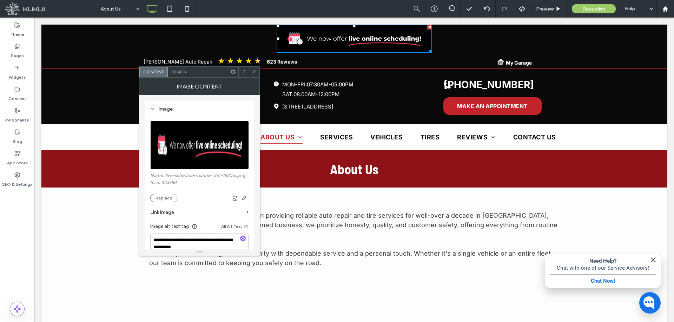
click at [253, 69] on icon at bounding box center [254, 71] width 5 height 5
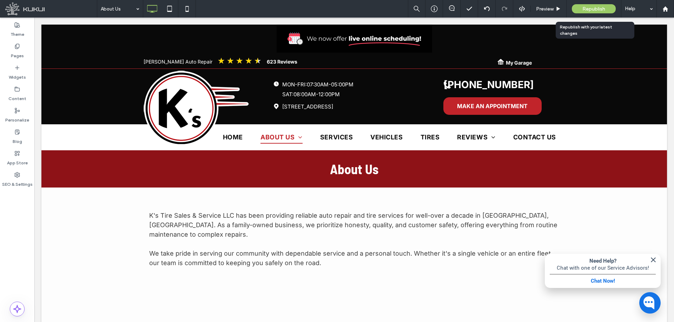
click at [591, 7] on span "Republish" at bounding box center [593, 9] width 23 height 6
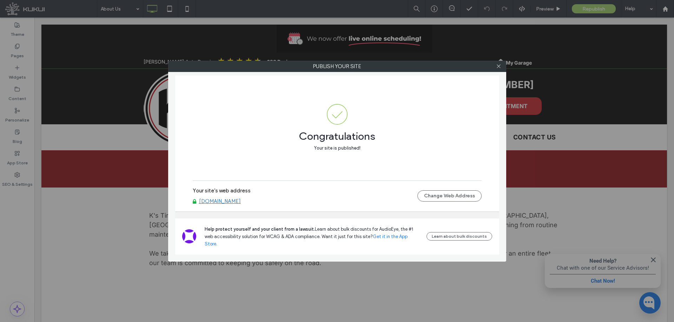
click at [210, 204] on link "[DOMAIN_NAME]" at bounding box center [220, 201] width 42 height 6
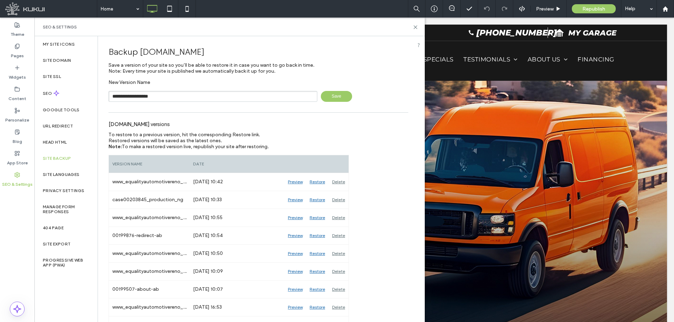
type input "**********"
click at [324, 93] on span "Save" at bounding box center [336, 96] width 31 height 11
click at [414, 27] on icon at bounding box center [415, 27] width 5 height 5
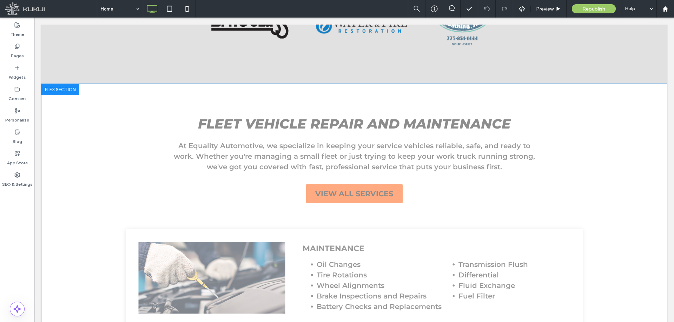
scroll to position [667, 0]
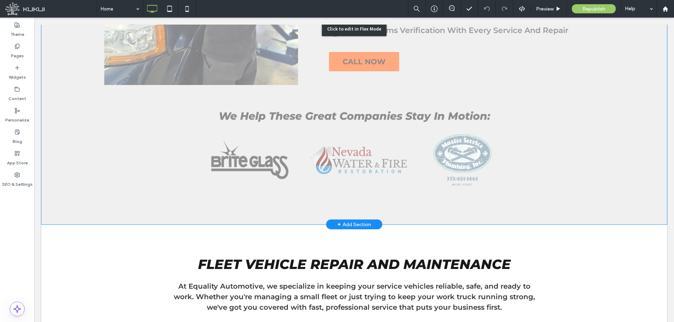
click at [368, 158] on div "Click to edit in Flex Mode" at bounding box center [354, 29] width 626 height 391
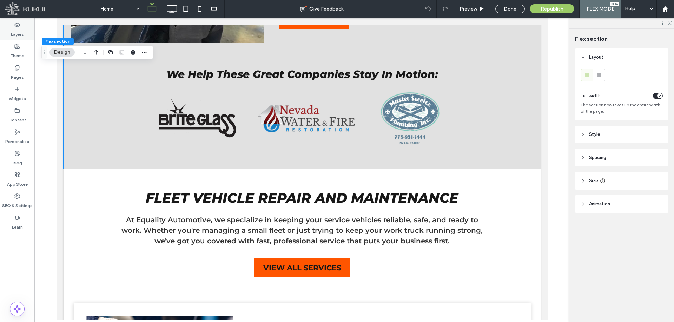
click at [21, 31] on label "Layers" at bounding box center [17, 33] width 13 height 10
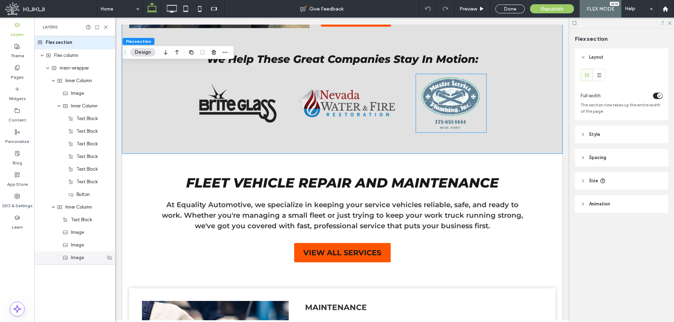
click at [80, 260] on span "Image" at bounding box center [77, 257] width 13 height 7
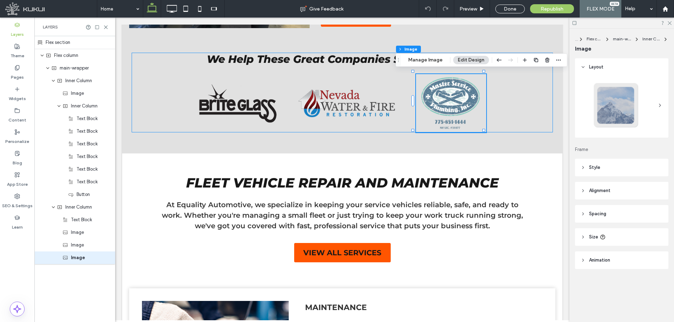
click at [535, 65] on div at bounding box center [536, 60] width 8 height 13
click at [535, 62] on use "button" at bounding box center [536, 60] width 4 height 4
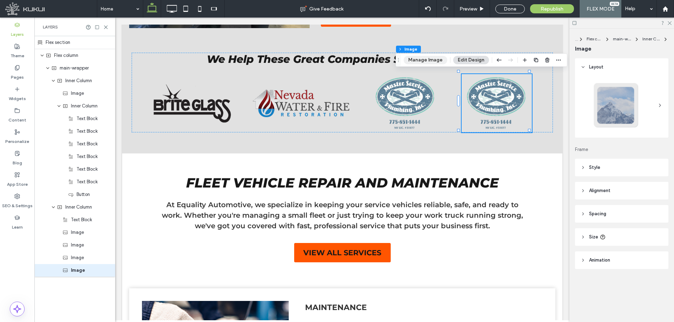
click at [435, 60] on button "Manage Image" at bounding box center [426, 60] width 44 height 8
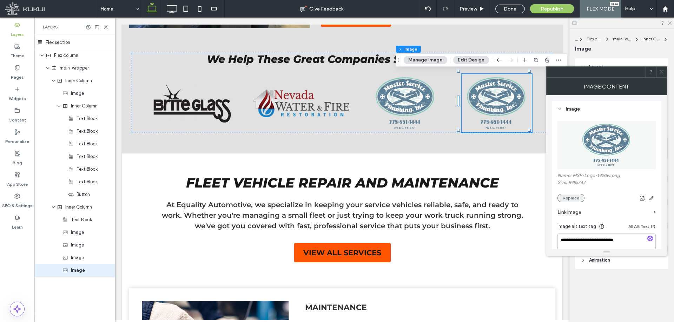
click at [577, 196] on button "Replace" at bounding box center [571, 198] width 27 height 8
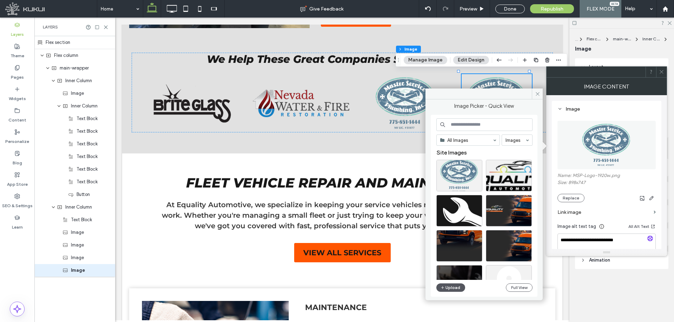
click at [453, 288] on button "Upload" at bounding box center [450, 287] width 29 height 8
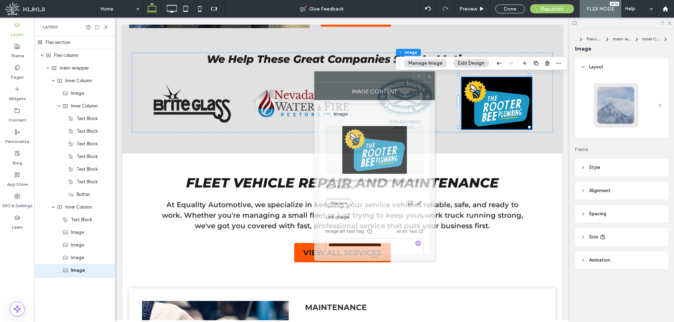
drag, startPoint x: 603, startPoint y: 72, endPoint x: 375, endPoint y: 81, distance: 228.0
click at [371, 77] on div at bounding box center [364, 77] width 99 height 11
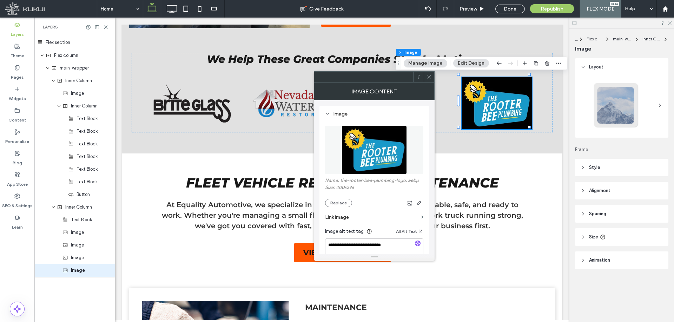
click at [613, 232] on header "Size" at bounding box center [621, 237] width 93 height 18
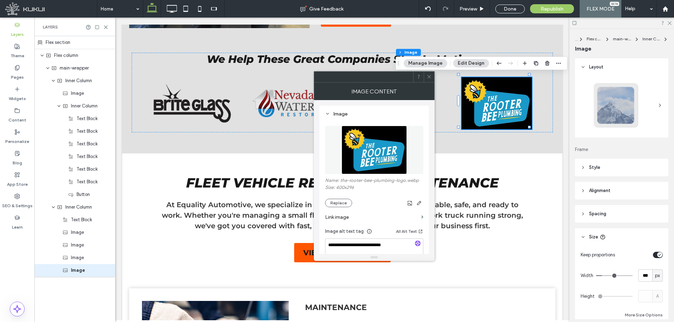
scroll to position [35, 0]
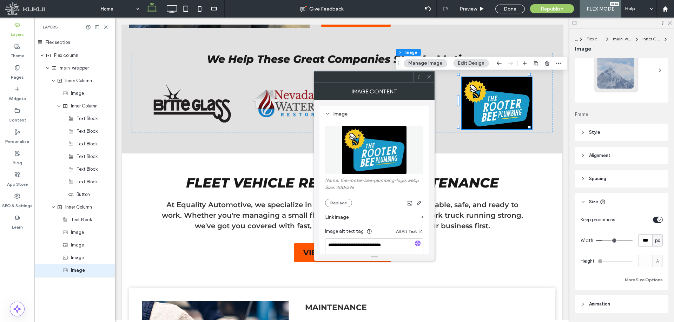
drag, startPoint x: 308, startPoint y: 65, endPoint x: 286, endPoint y: 60, distance: 22.5
click at [314, 72] on div at bounding box center [363, 77] width 99 height 11
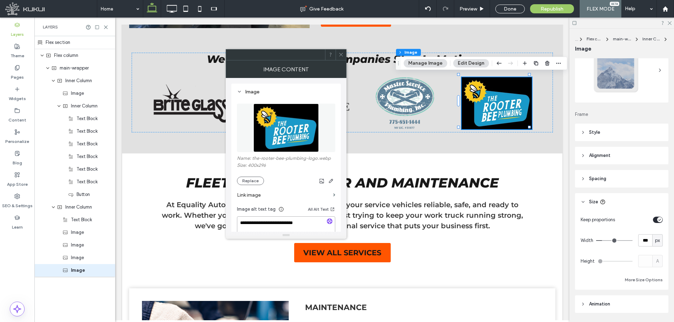
click at [230, 220] on div "**********" at bounding box center [286, 155] width 121 height 154
type textarea "**********"
click at [233, 222] on div "**********" at bounding box center [286, 187] width 110 height 206
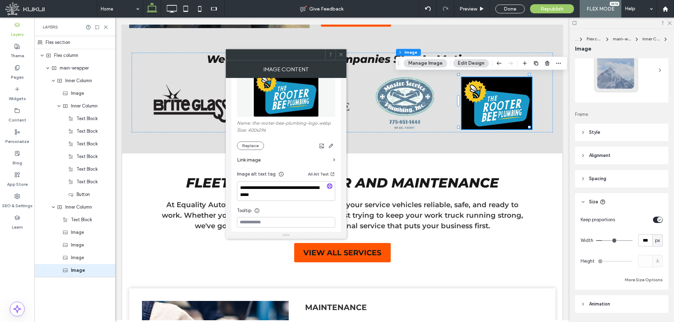
click at [233, 188] on div "**********" at bounding box center [286, 151] width 110 height 206
drag, startPoint x: 339, startPoint y: 52, endPoint x: 339, endPoint y: 147, distance: 95.1
click at [339, 51] on span at bounding box center [340, 55] width 5 height 11
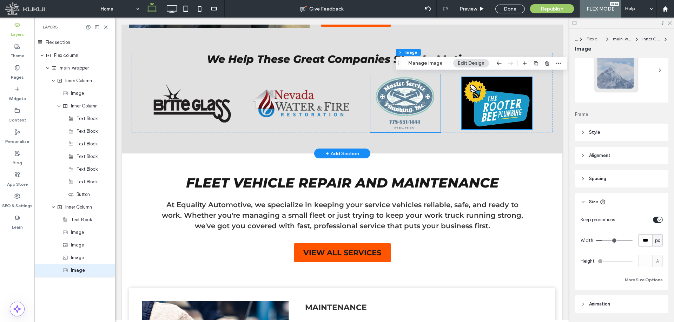
scroll to position [632, 0]
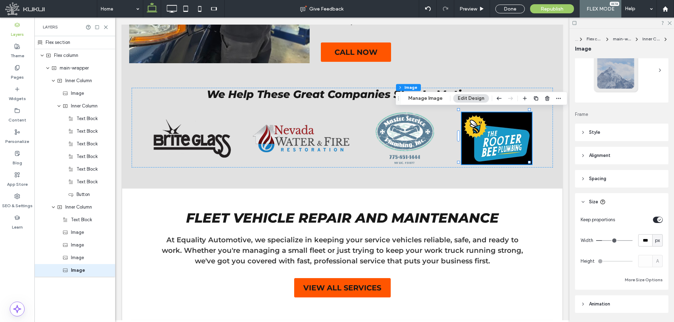
click at [161, 10] on div at bounding box center [193, 9] width 64 height 18
drag, startPoint x: 169, startPoint y: 9, endPoint x: 185, endPoint y: 6, distance: 15.7
click at [169, 9] on icon at bounding box center [172, 9] width 14 height 14
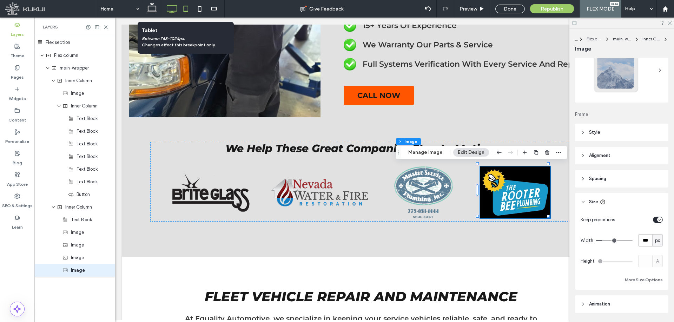
click at [186, 6] on use at bounding box center [186, 9] width 5 height 6
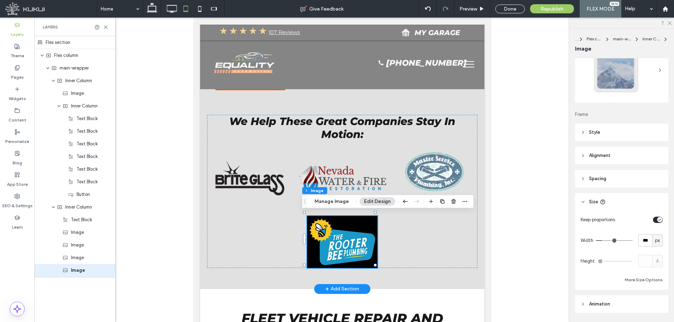
scroll to position [806, 0]
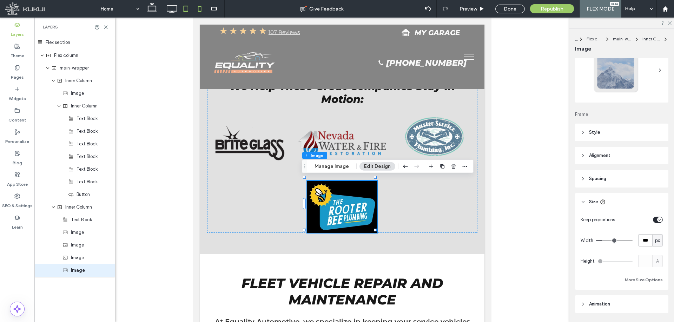
click at [200, 11] on use at bounding box center [199, 9] width 3 height 6
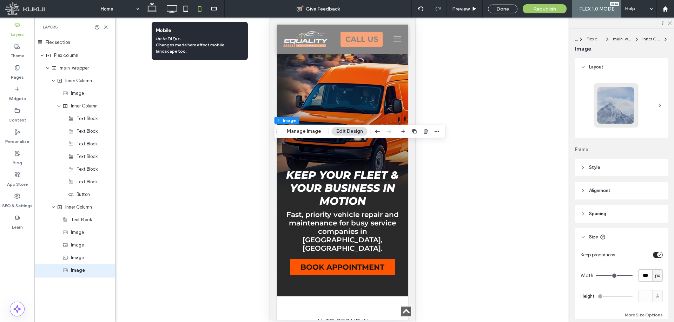
scroll to position [1000, 0]
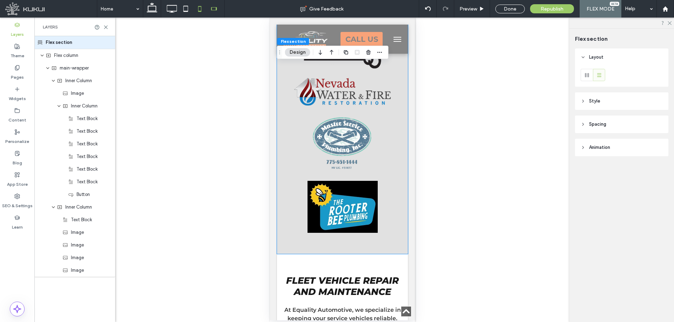
click at [216, 9] on icon at bounding box center [214, 9] width 14 height 14
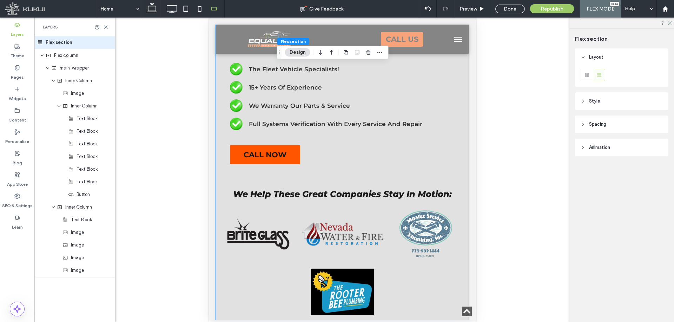
scroll to position [614, 0]
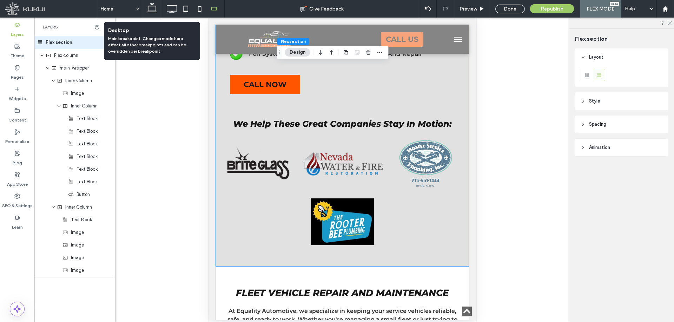
click at [153, 6] on icon at bounding box center [152, 9] width 14 height 14
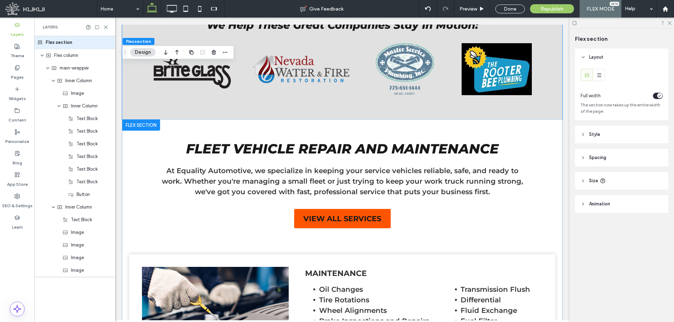
scroll to position [596, 0]
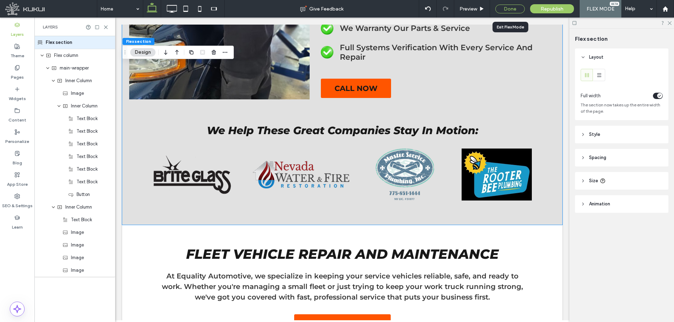
click at [503, 9] on div "Done" at bounding box center [509, 9] width 29 height 9
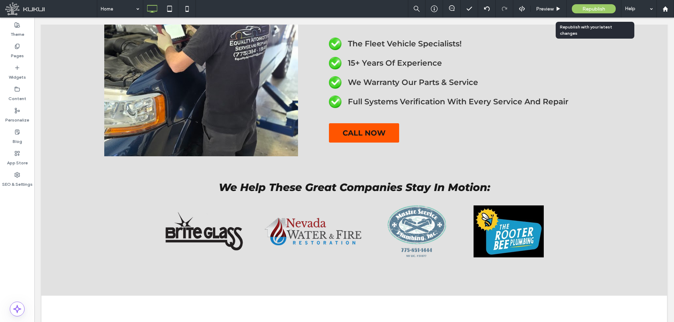
click at [596, 12] on div "Republish" at bounding box center [594, 8] width 44 height 9
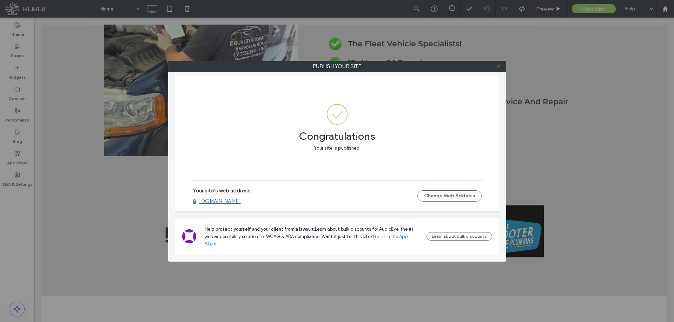
click at [496, 66] on icon at bounding box center [498, 66] width 5 height 5
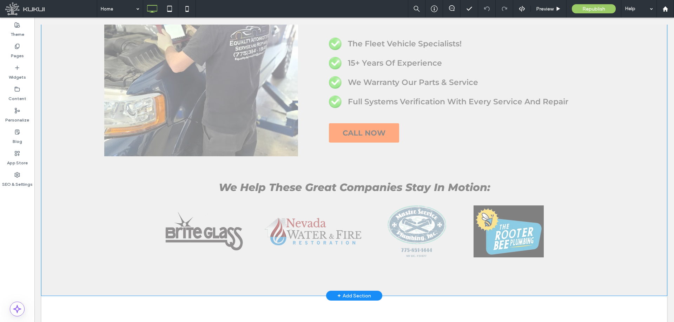
click at [552, 194] on div "Click to edit in Flex Mode" at bounding box center [354, 100] width 626 height 391
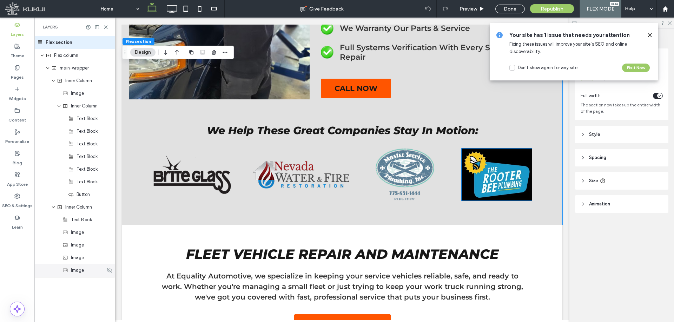
click at [77, 275] on div "Image" at bounding box center [74, 270] width 81 height 13
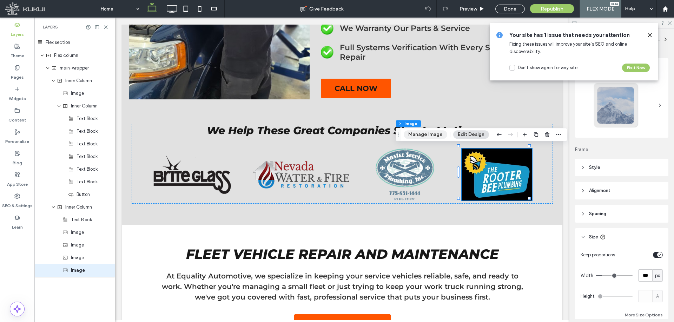
click at [427, 133] on button "Manage Image" at bounding box center [426, 134] width 44 height 8
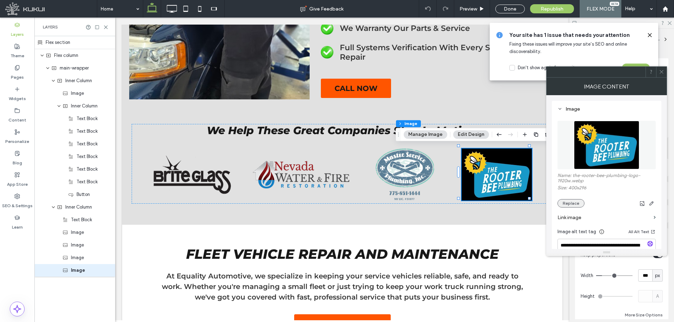
click at [565, 200] on button "Replace" at bounding box center [571, 203] width 27 height 8
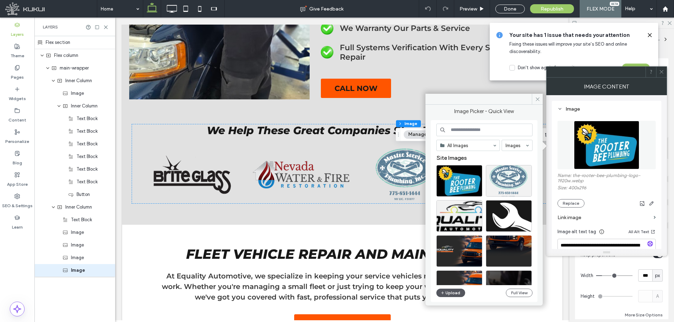
click at [454, 295] on button "Upload" at bounding box center [450, 293] width 29 height 8
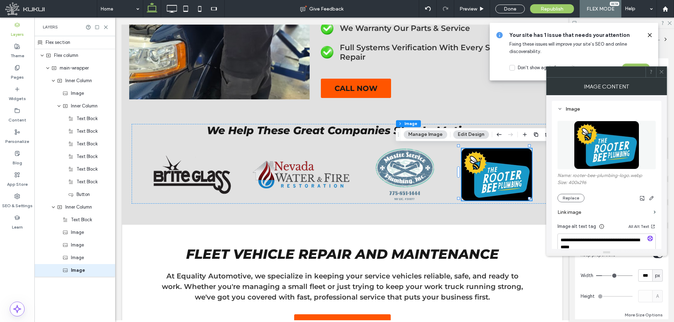
click at [660, 72] on icon at bounding box center [661, 71] width 5 height 5
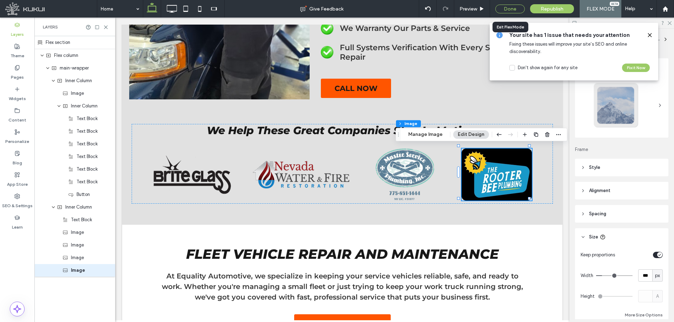
click at [515, 10] on div "Done" at bounding box center [509, 9] width 29 height 9
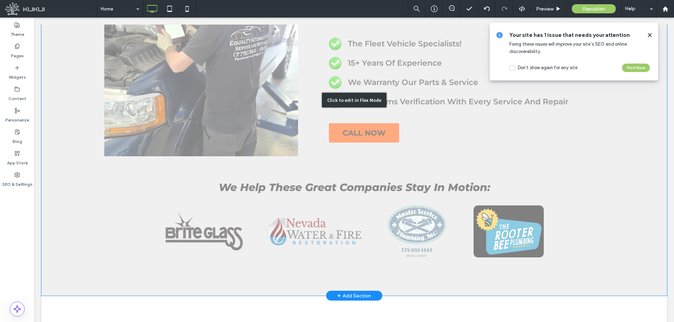
scroll to position [631, 0]
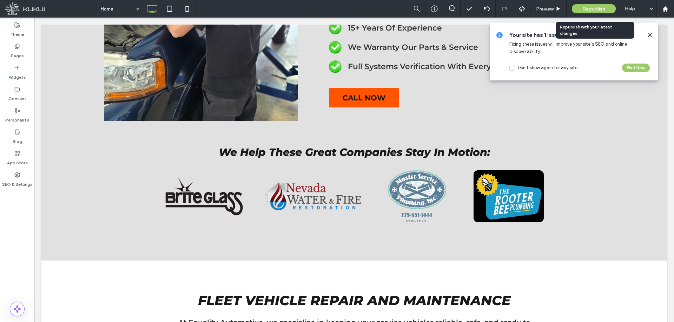
click at [595, 11] on span "Republish" at bounding box center [593, 9] width 23 height 6
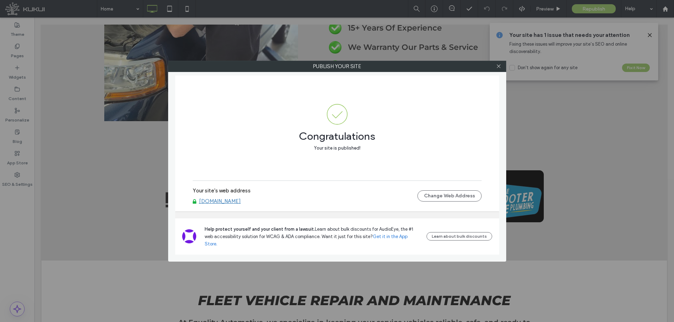
click at [232, 204] on link "www.equalityautomotivereno.com" at bounding box center [220, 201] width 42 height 6
